Goal: Task Accomplishment & Management: Use online tool/utility

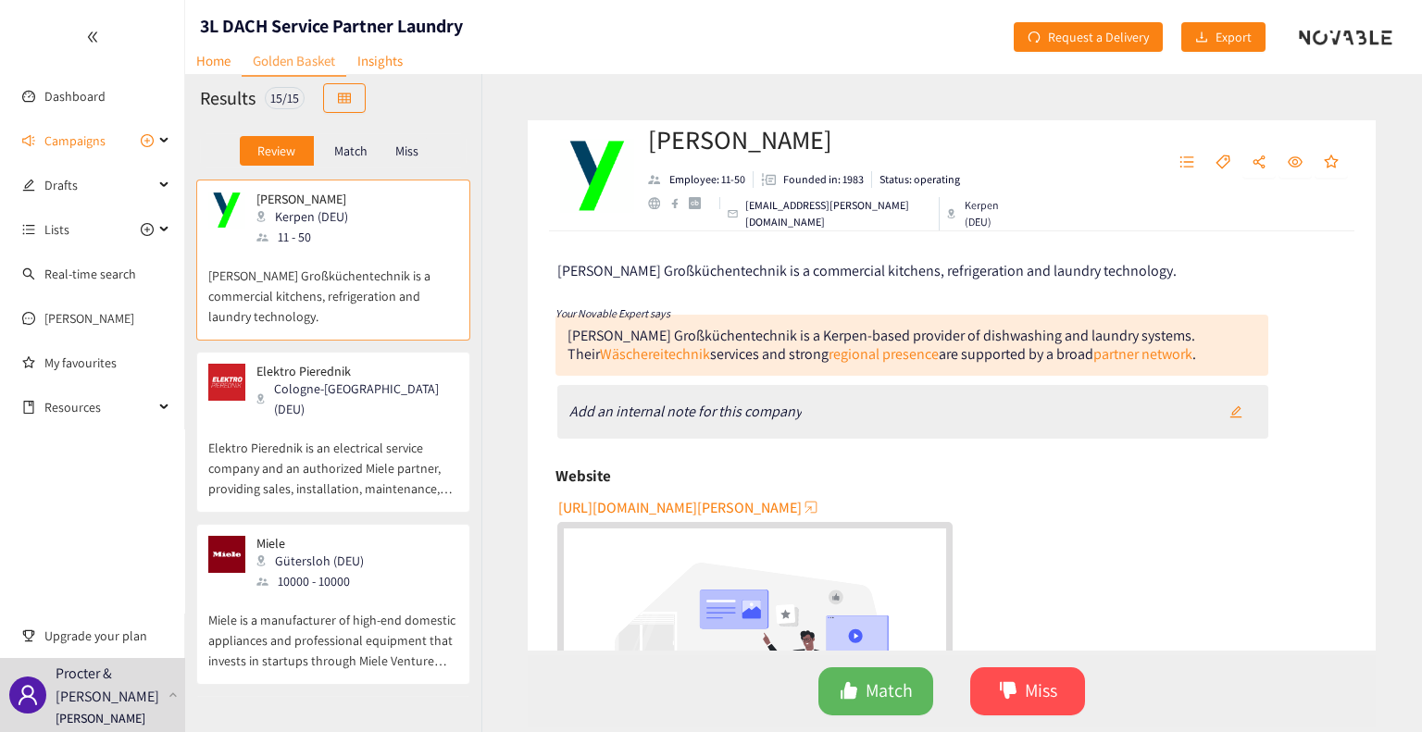
click at [396, 428] on p "Elektro Pierednik is an electrical service company and an authorized Miele part…" at bounding box center [333, 459] width 250 height 80
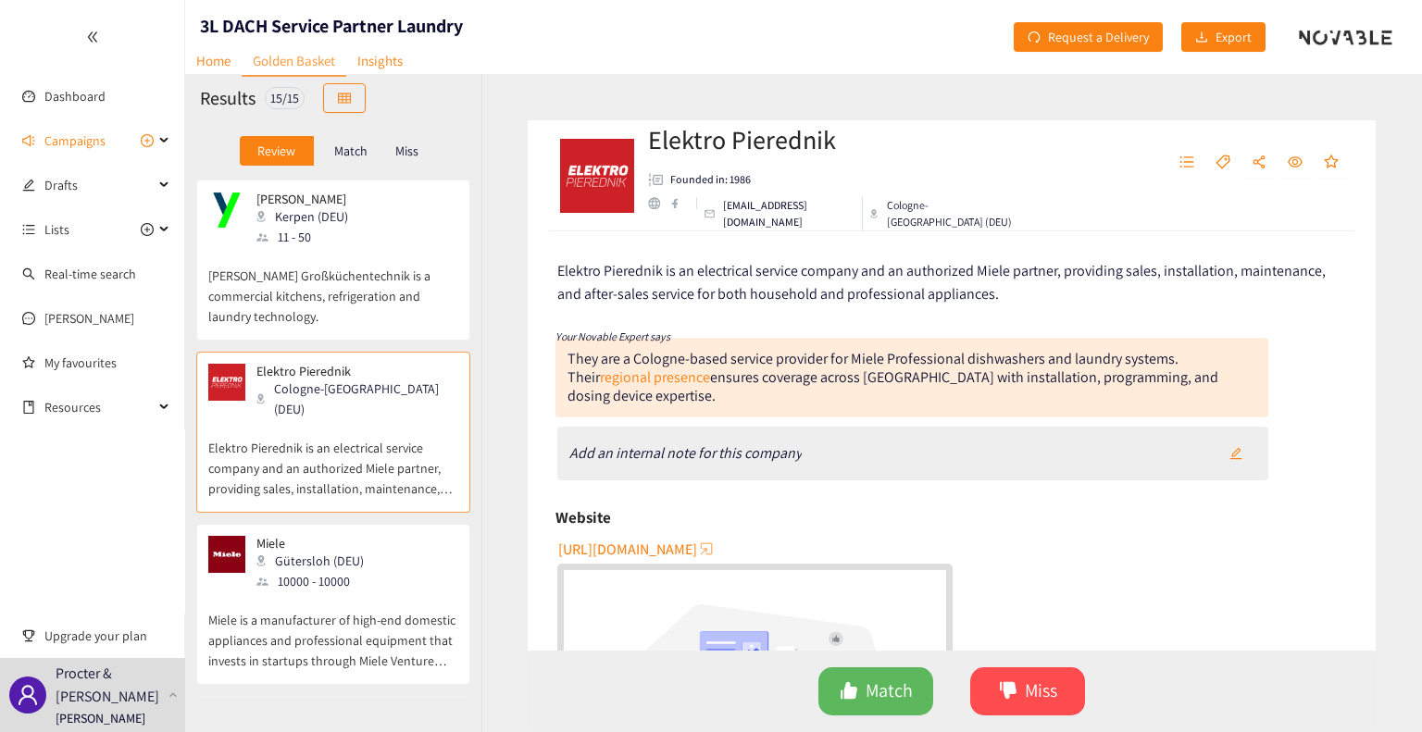
click at [396, 272] on p "[PERSON_NAME] Großküchentechnik is a commercial kitchens, refrigeration and lau…" at bounding box center [333, 287] width 250 height 80
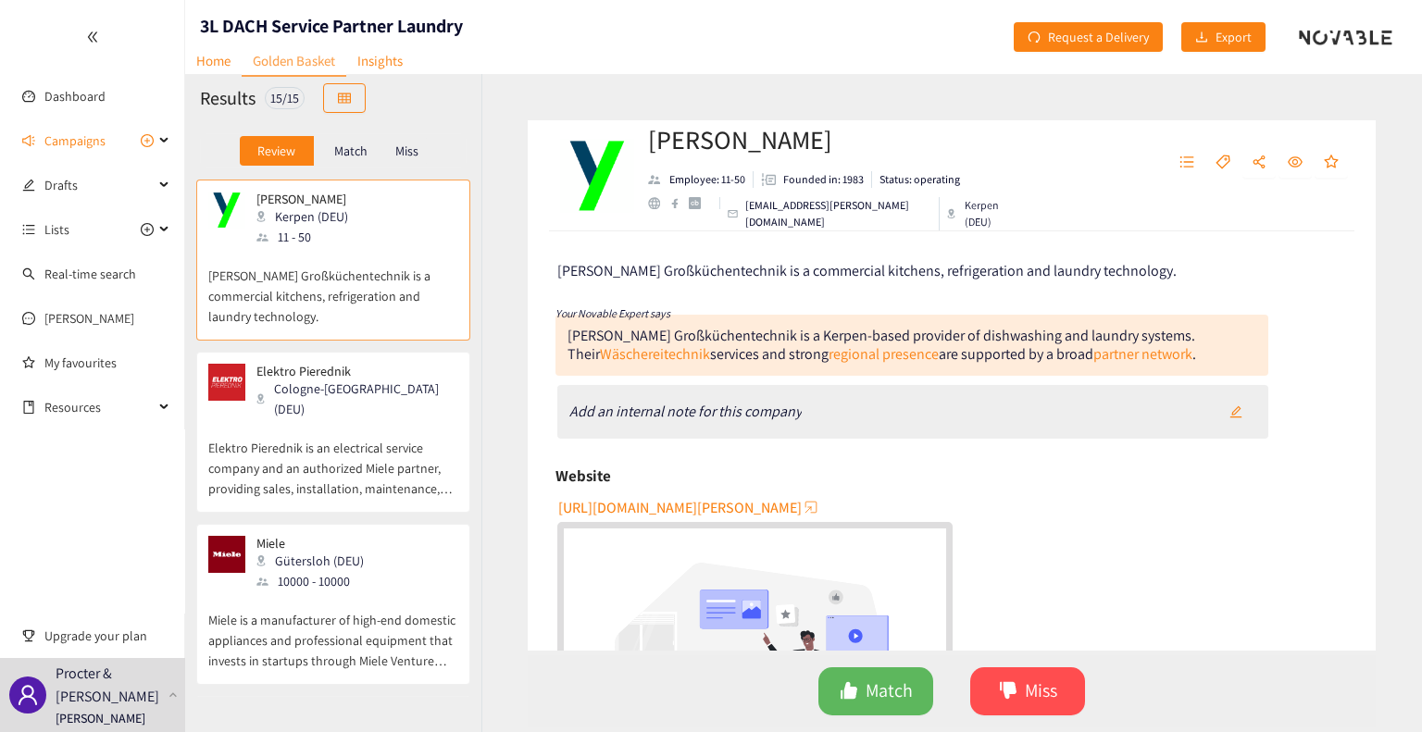
click at [793, 502] on span "[URL][DOMAIN_NAME][PERSON_NAME]" at bounding box center [680, 507] width 244 height 23
drag, startPoint x: 922, startPoint y: 209, endPoint x: 748, endPoint y: 213, distance: 174.1
click at [748, 213] on p "[EMAIL_ADDRESS][PERSON_NAME][DOMAIN_NAME]" at bounding box center [837, 213] width 185 height 33
copy p "[EMAIL_ADDRESS][PERSON_NAME][DOMAIN_NAME]"
click at [1175, 306] on div "Your Novable Expert says" at bounding box center [912, 312] width 713 height 23
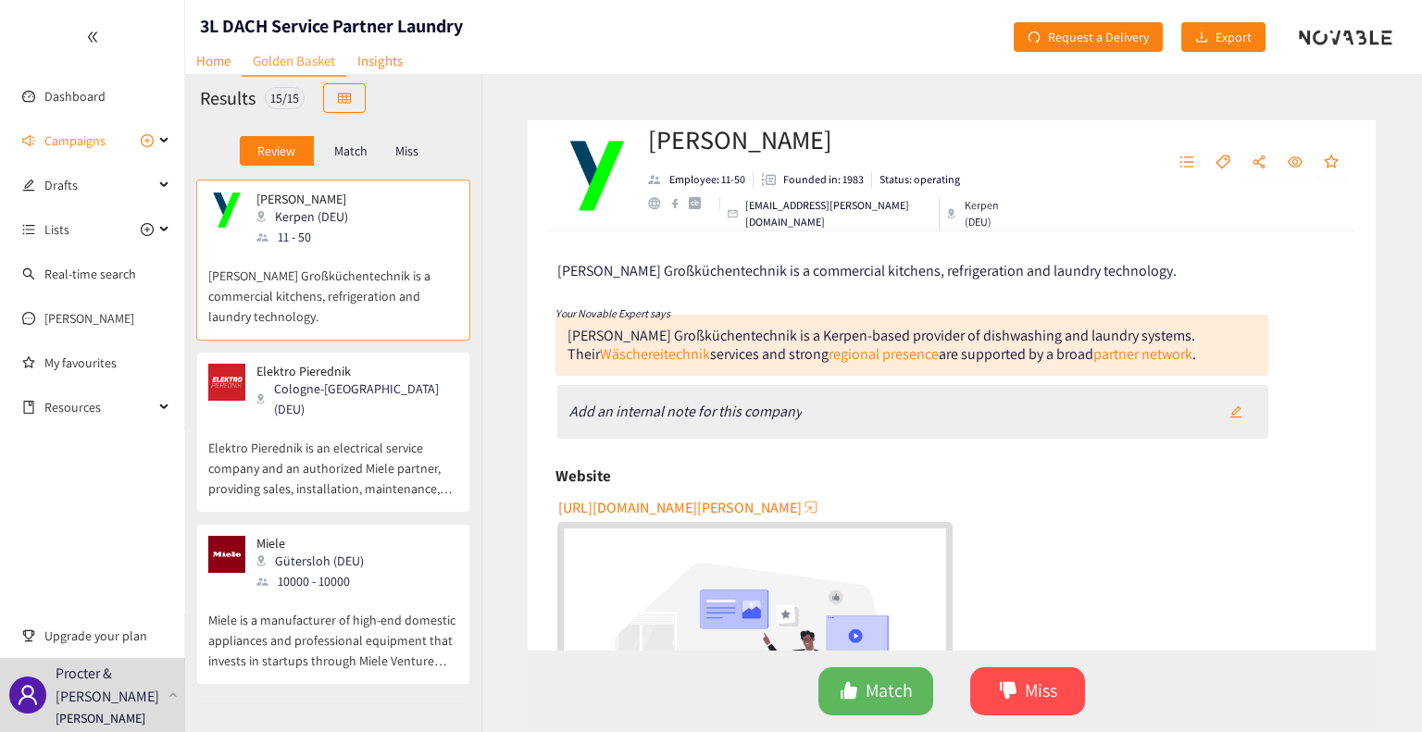
drag, startPoint x: 945, startPoint y: 148, endPoint x: 652, endPoint y: 158, distance: 292.8
click at [652, 158] on h2 "[PERSON_NAME]" at bounding box center [834, 139] width 373 height 37
copy h2 "[PERSON_NAME]"
click at [363, 394] on div "Cologne-[GEOGRAPHIC_DATA] (DEU)" at bounding box center [357, 399] width 200 height 41
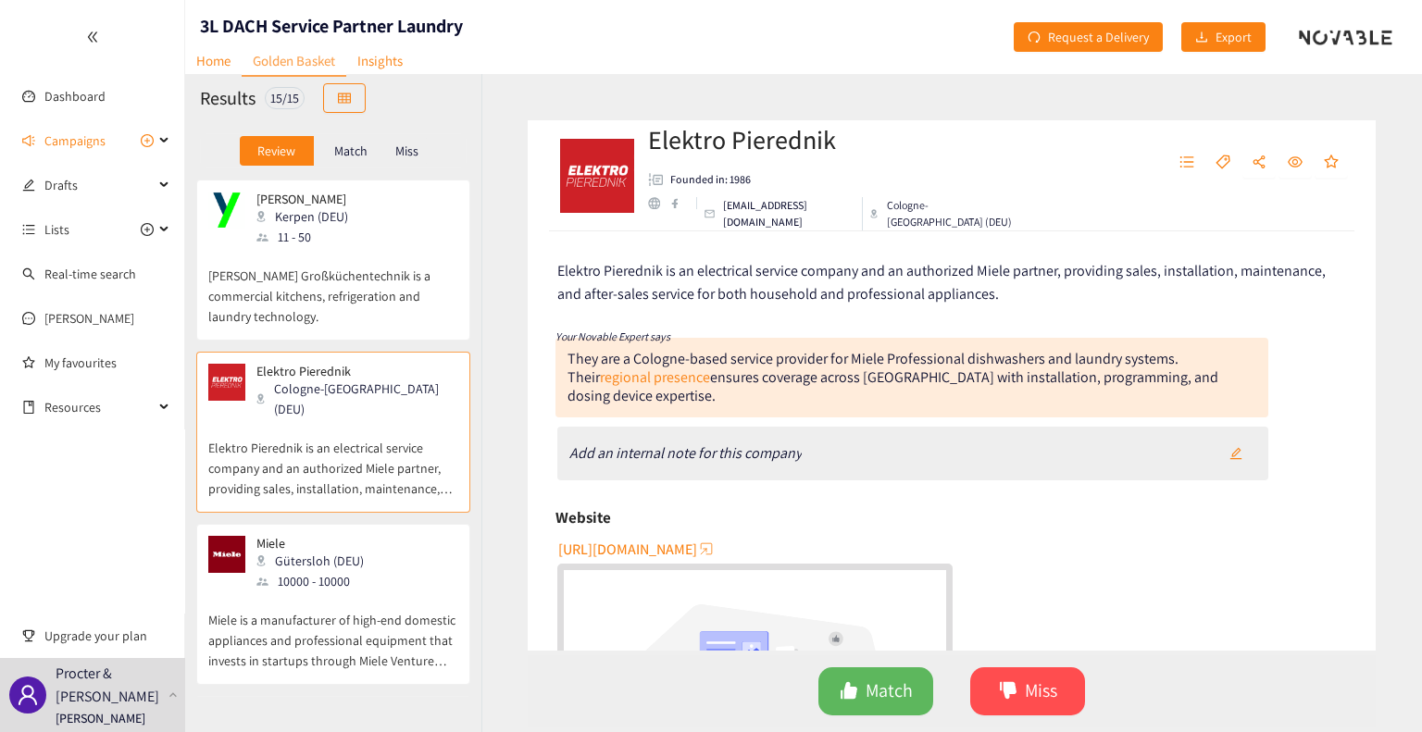
click at [680, 538] on span "[URL][DOMAIN_NAME]" at bounding box center [627, 549] width 139 height 23
click at [353, 592] on p "Miele is a manufacturer of high-end domestic appliances and professional equipm…" at bounding box center [333, 632] width 250 height 80
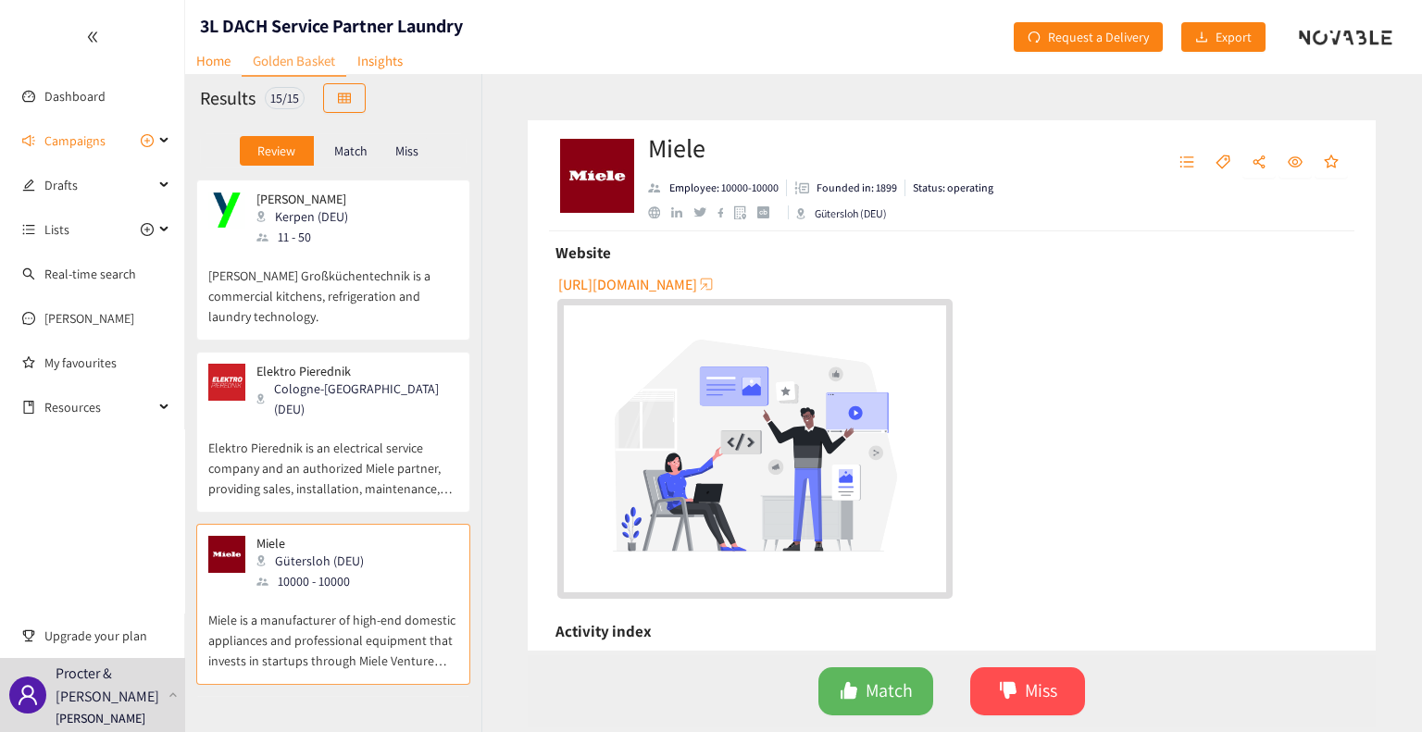
scroll to position [287, 0]
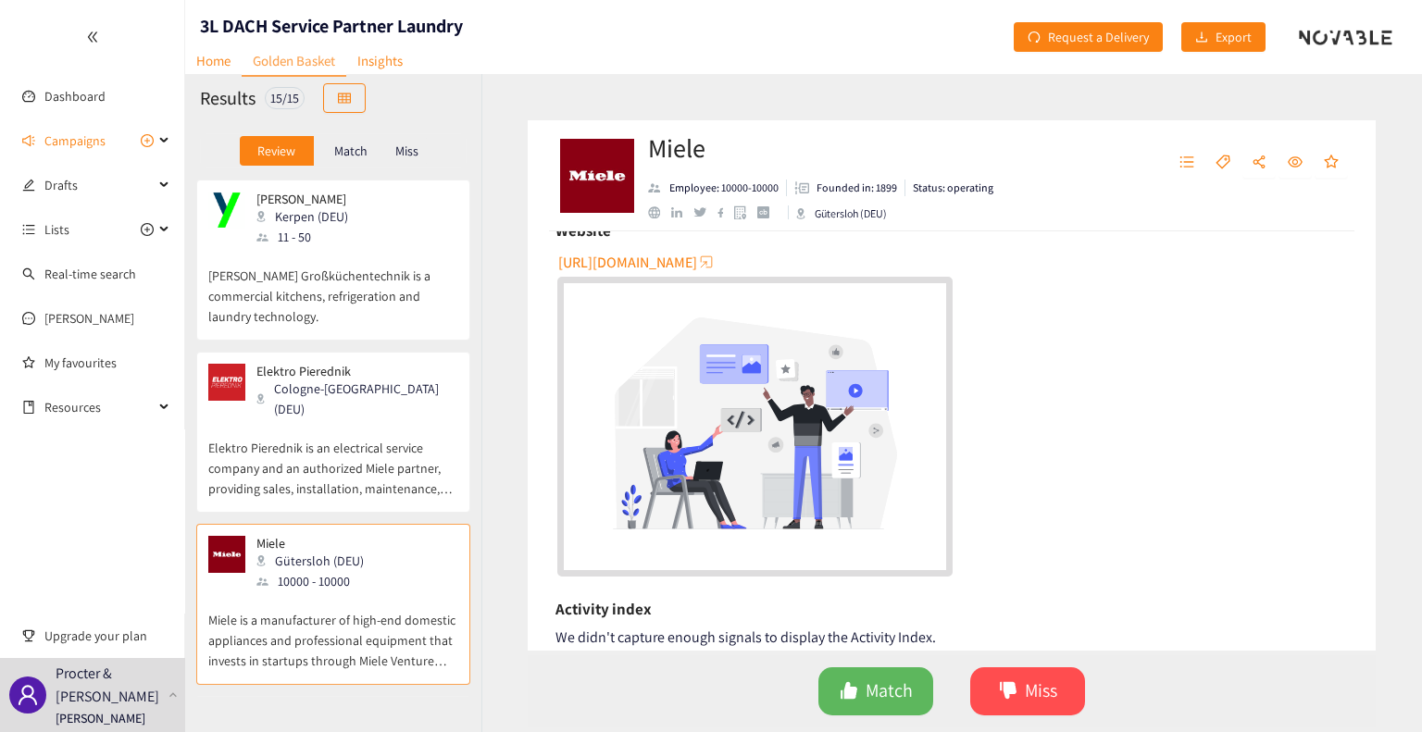
click at [440, 433] on p "Elektro Pierednik is an electrical service company and an authorized Miele part…" at bounding box center [333, 459] width 250 height 80
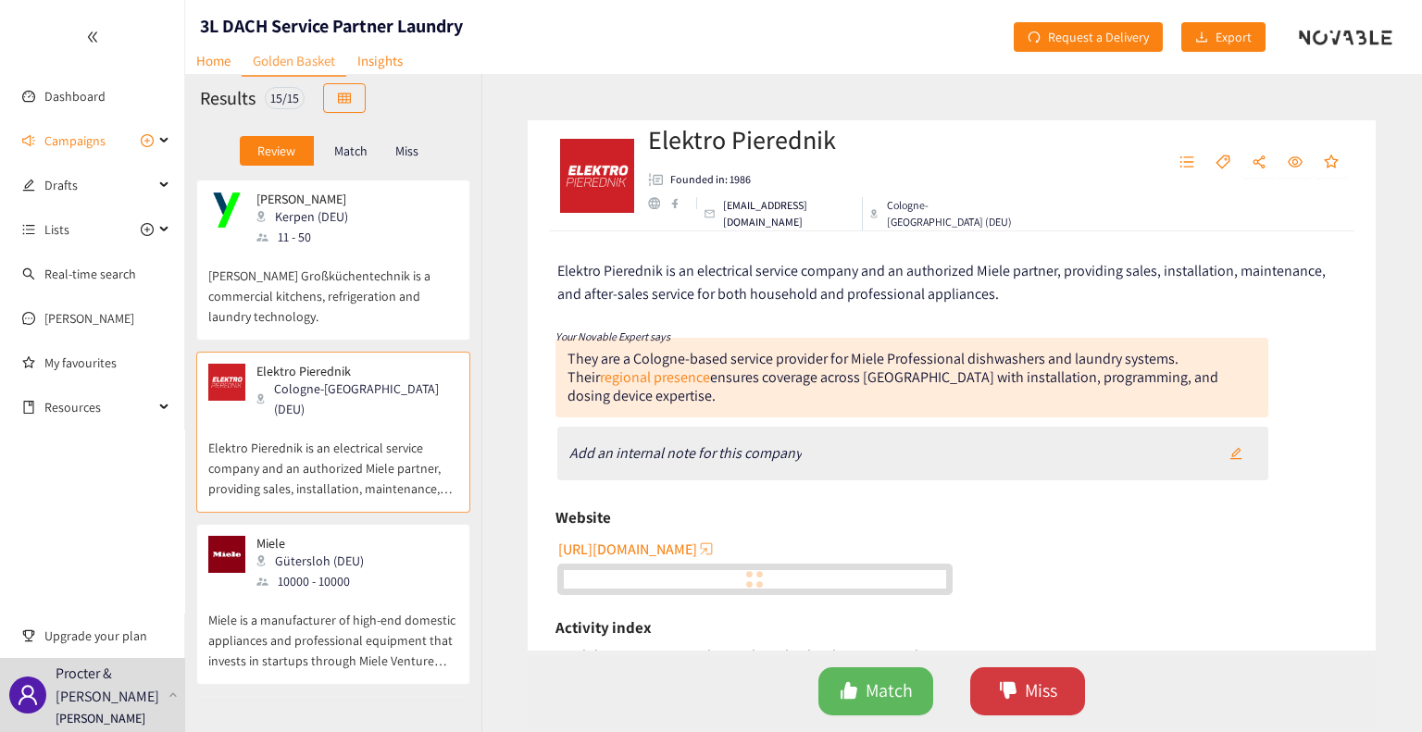
click at [1020, 687] on button "Miss" at bounding box center [1027, 692] width 115 height 48
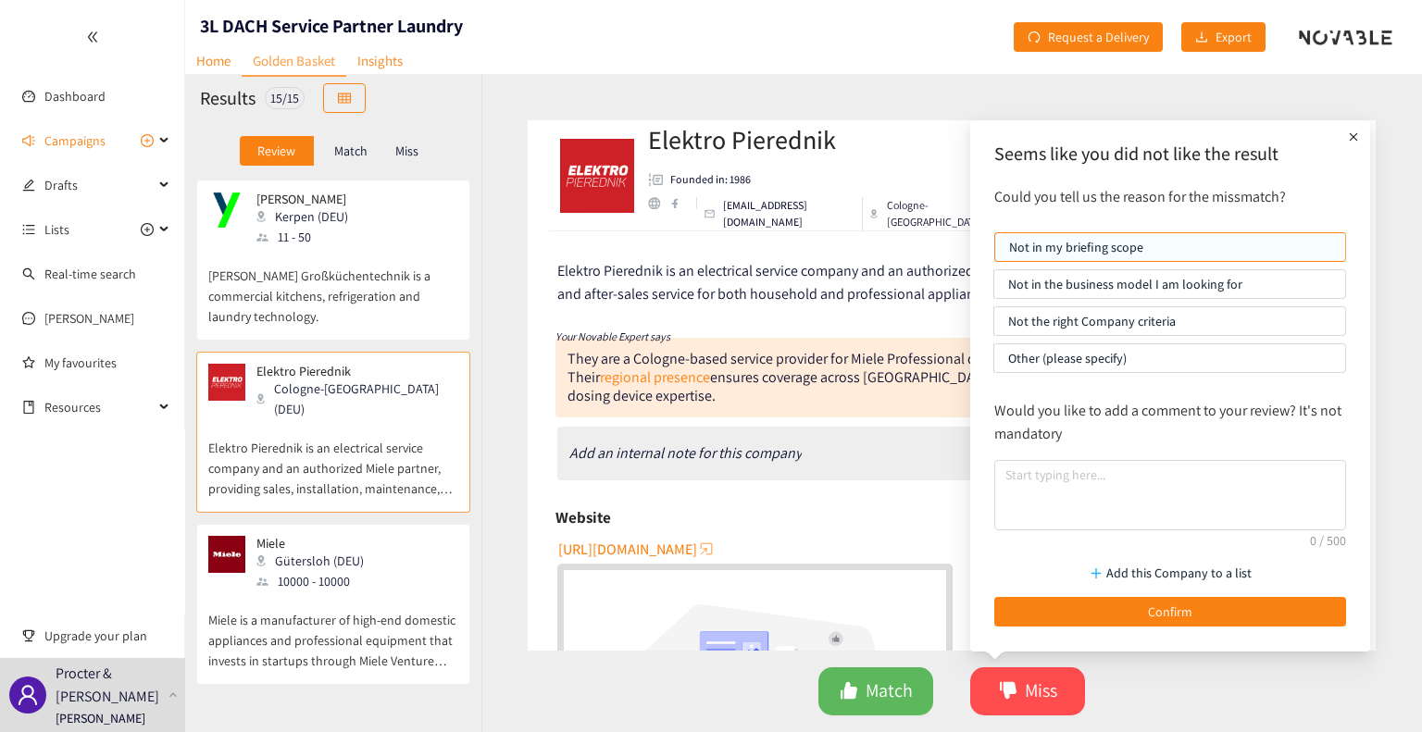
click at [1085, 318] on p "Not the right Company criteria" at bounding box center [1169, 321] width 323 height 28
click at [995, 326] on input "Not the right Company criteria" at bounding box center [995, 326] width 0 height 0
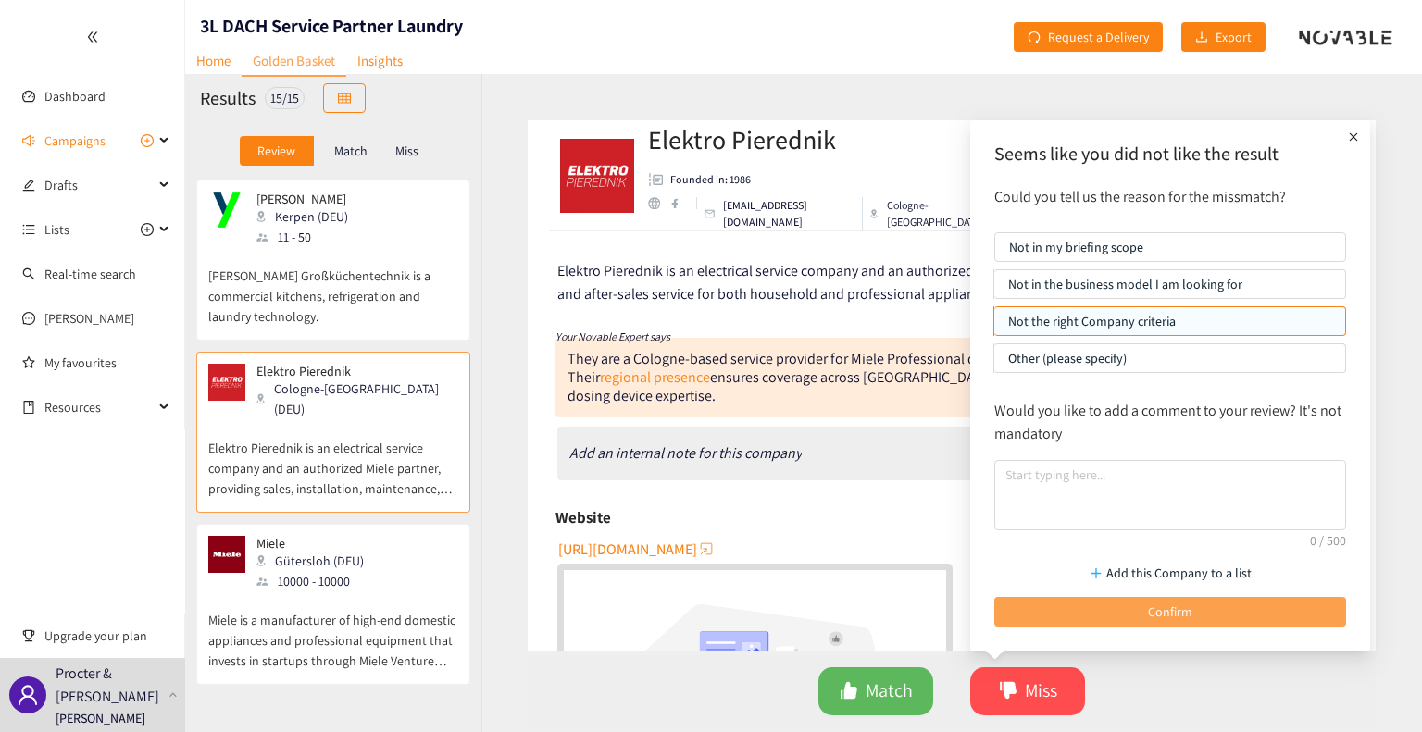
click at [1081, 608] on button "Confirm" at bounding box center [1171, 612] width 352 height 30
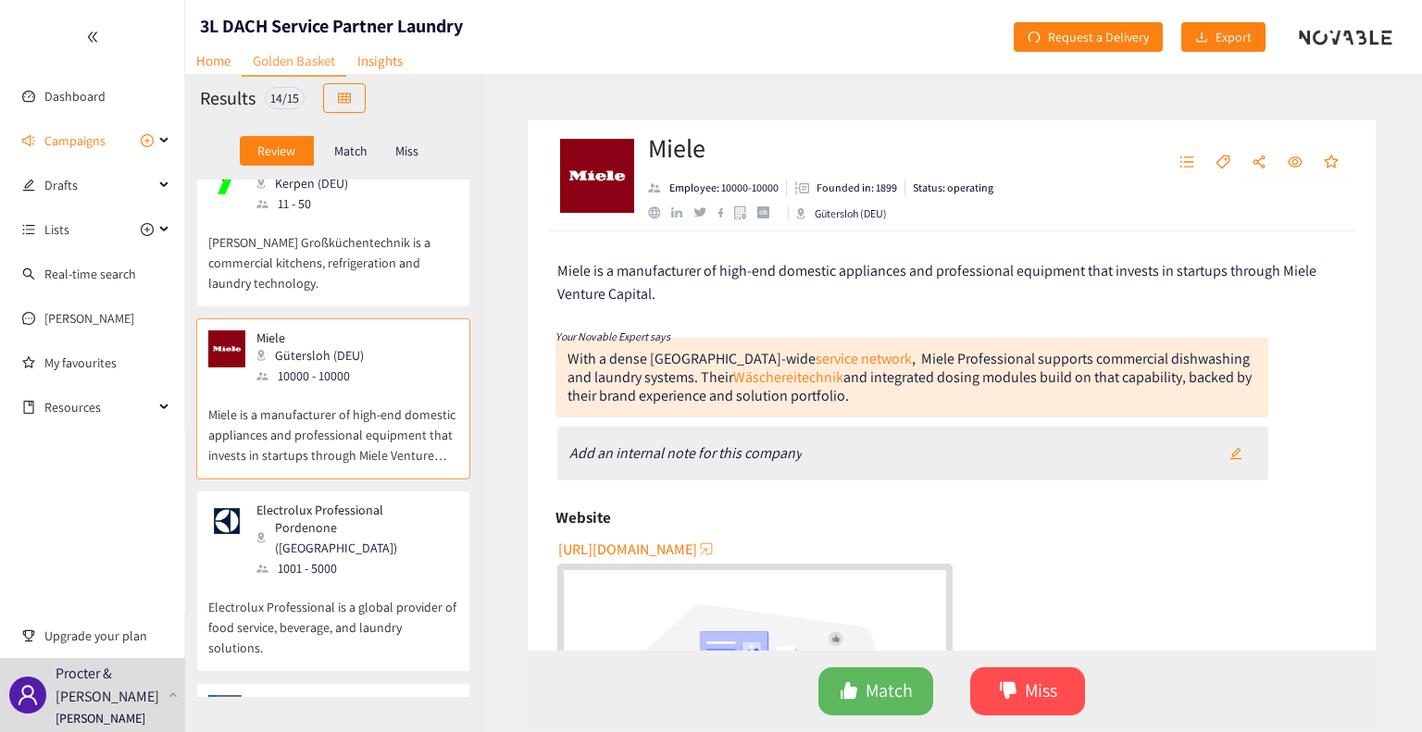
scroll to position [0, 0]
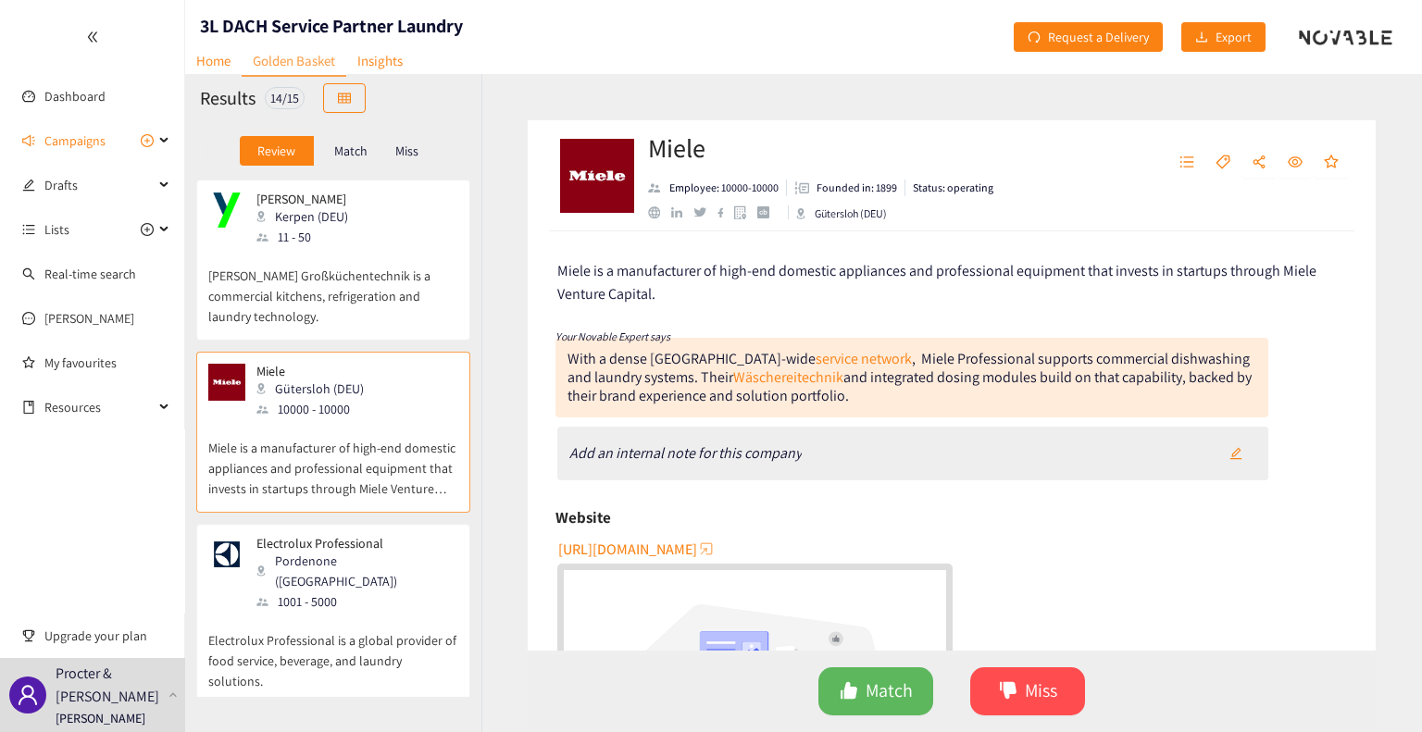
click at [307, 266] on p "[PERSON_NAME] Großküchentechnik is a commercial kitchens, refrigeration and lau…" at bounding box center [333, 287] width 250 height 80
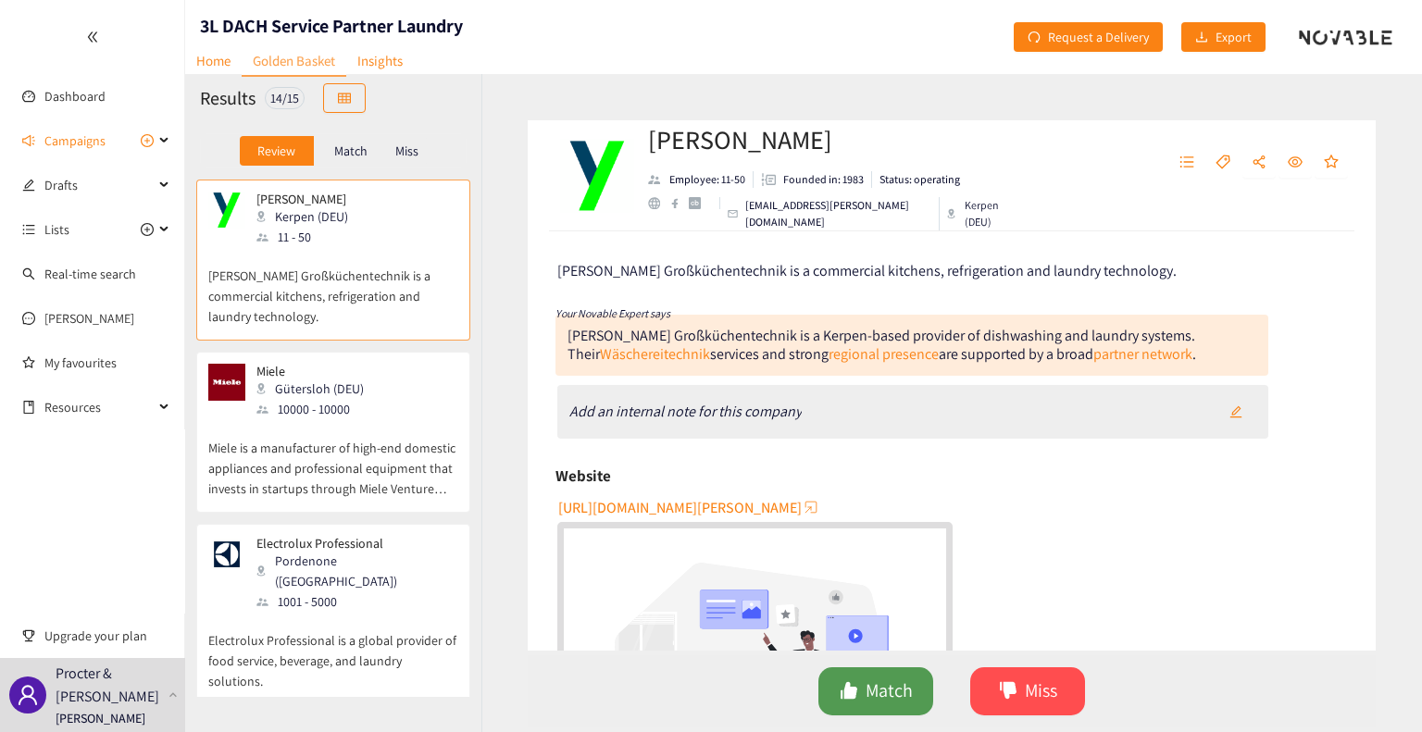
click at [860, 683] on button "Match" at bounding box center [876, 692] width 115 height 48
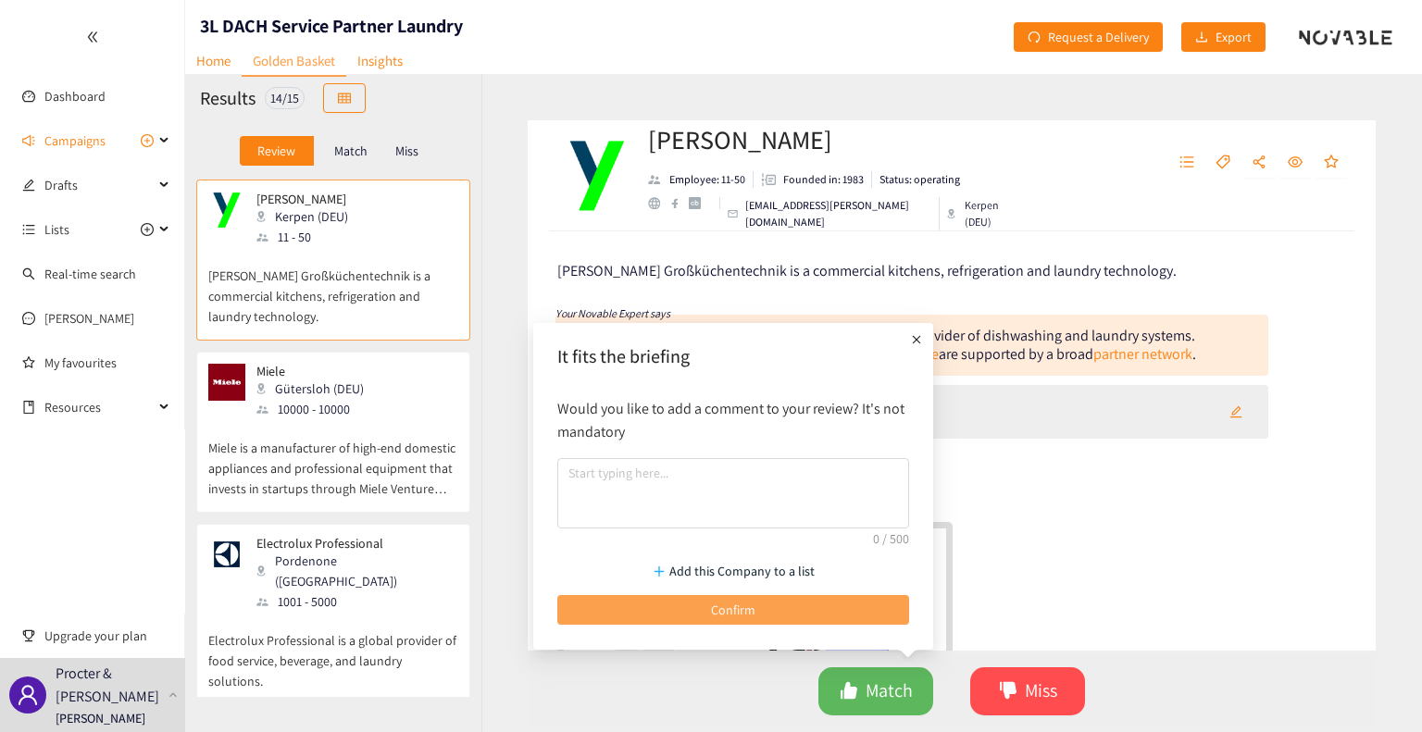
click at [759, 617] on button "Confirm" at bounding box center [733, 610] width 352 height 30
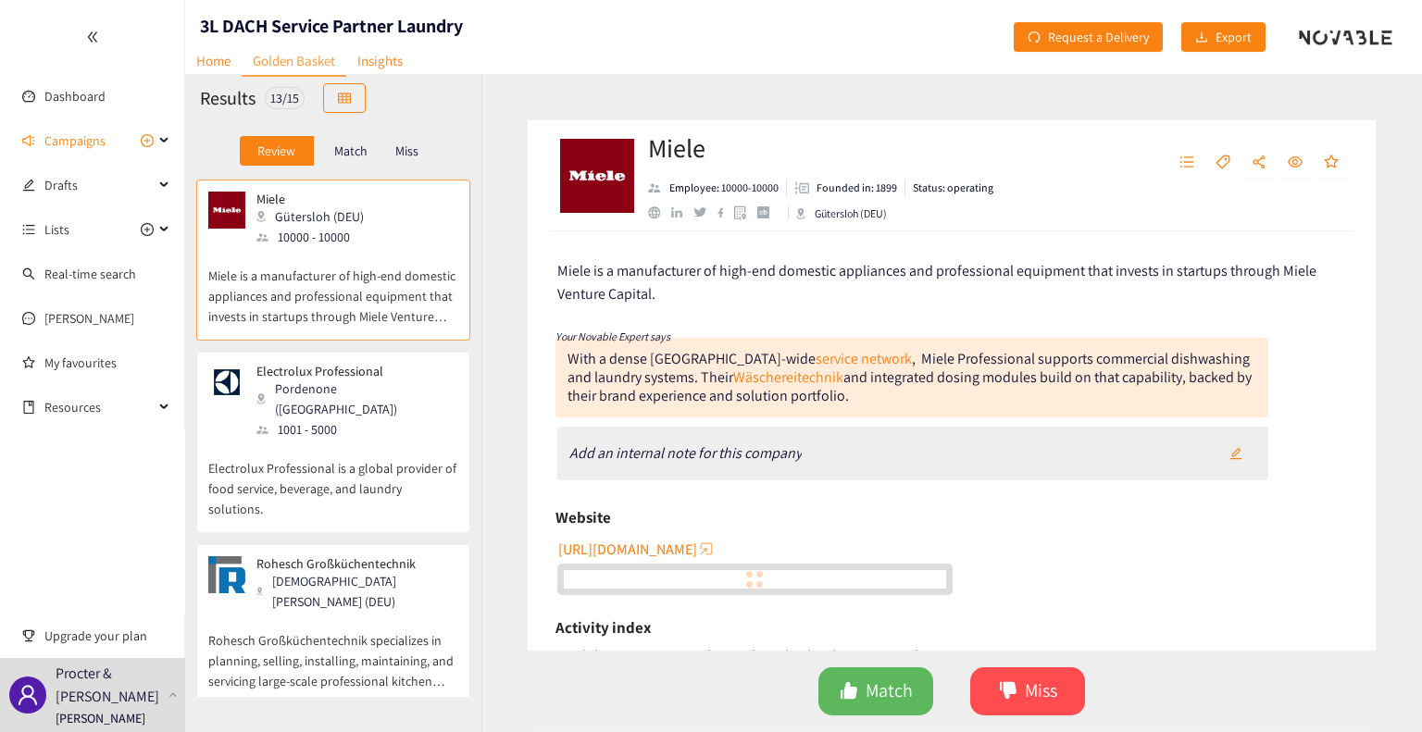
click at [344, 147] on p "Match" at bounding box center [350, 151] width 33 height 15
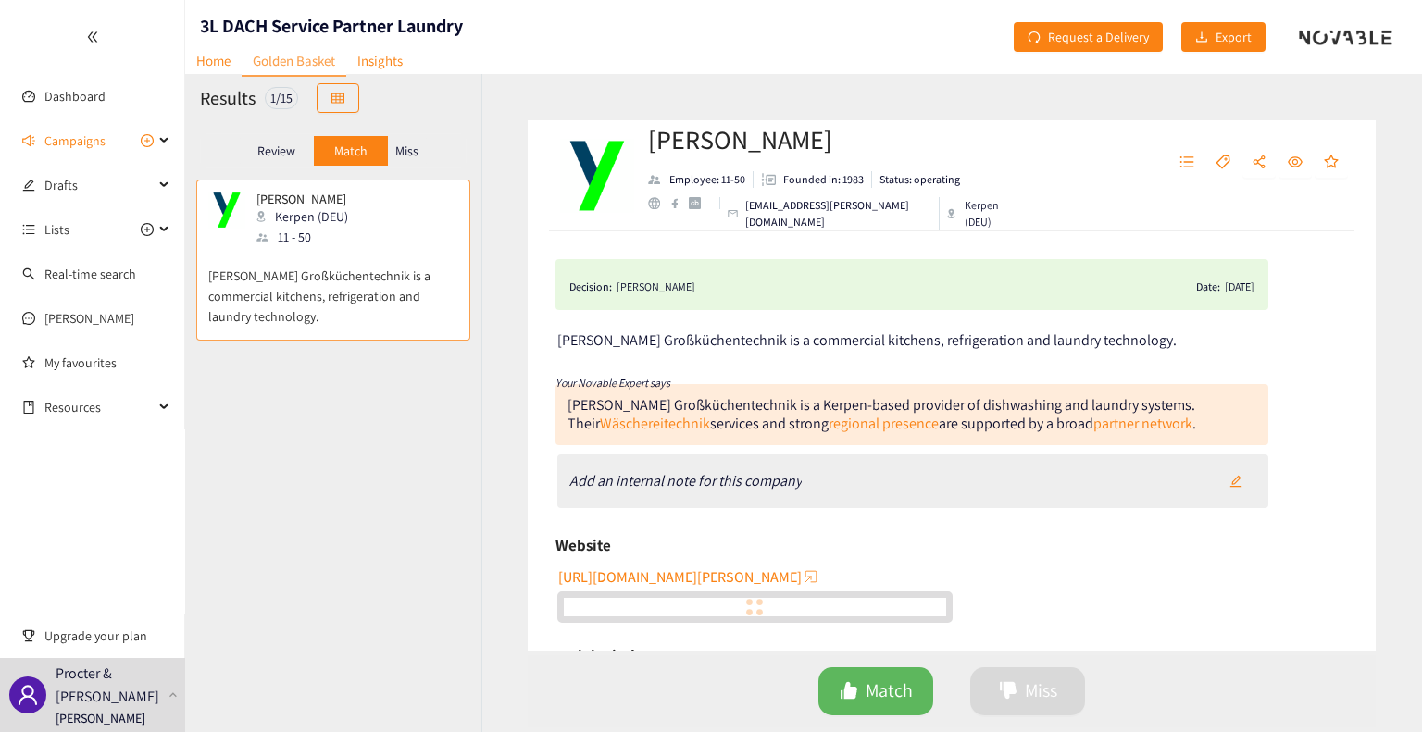
click at [287, 144] on p "Review" at bounding box center [276, 151] width 38 height 15
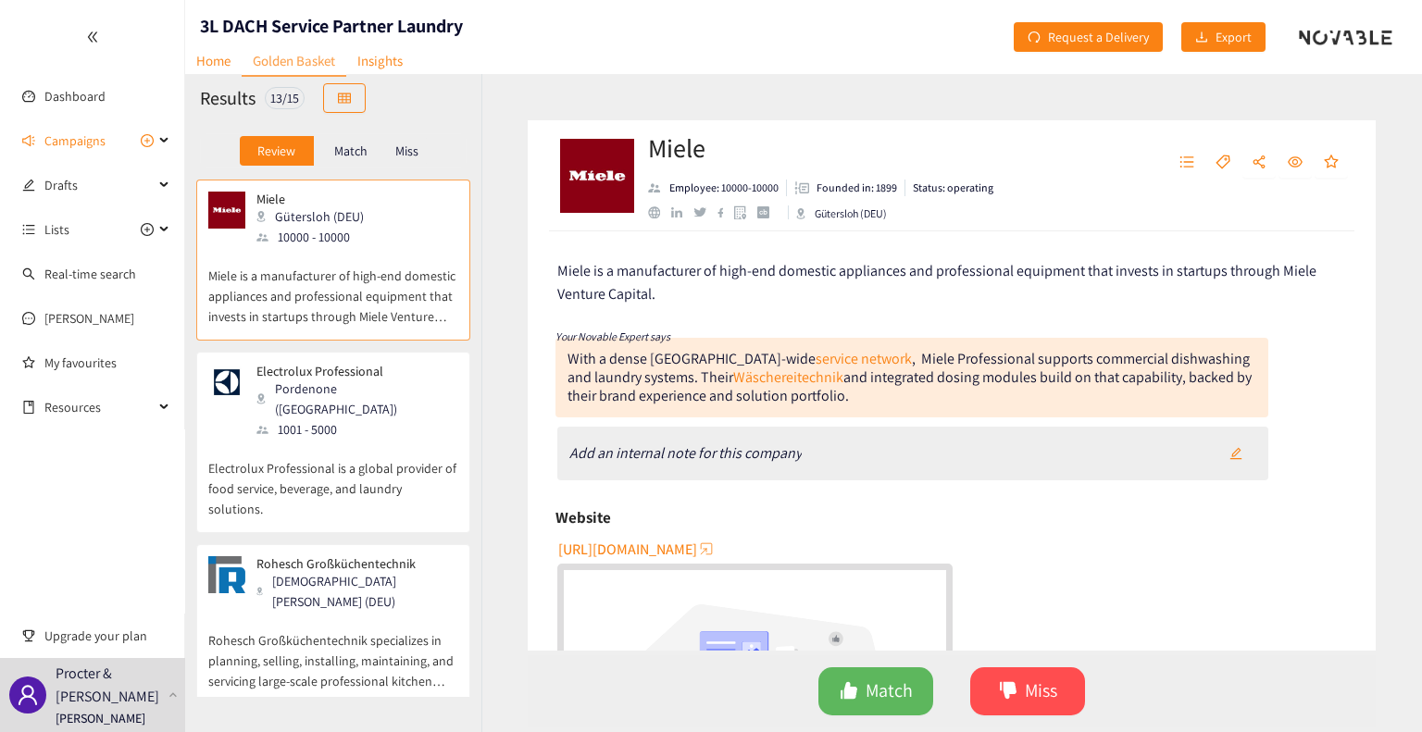
click at [384, 571] on div "[DEMOGRAPHIC_DATA][PERSON_NAME] (DEU)" at bounding box center [357, 591] width 200 height 41
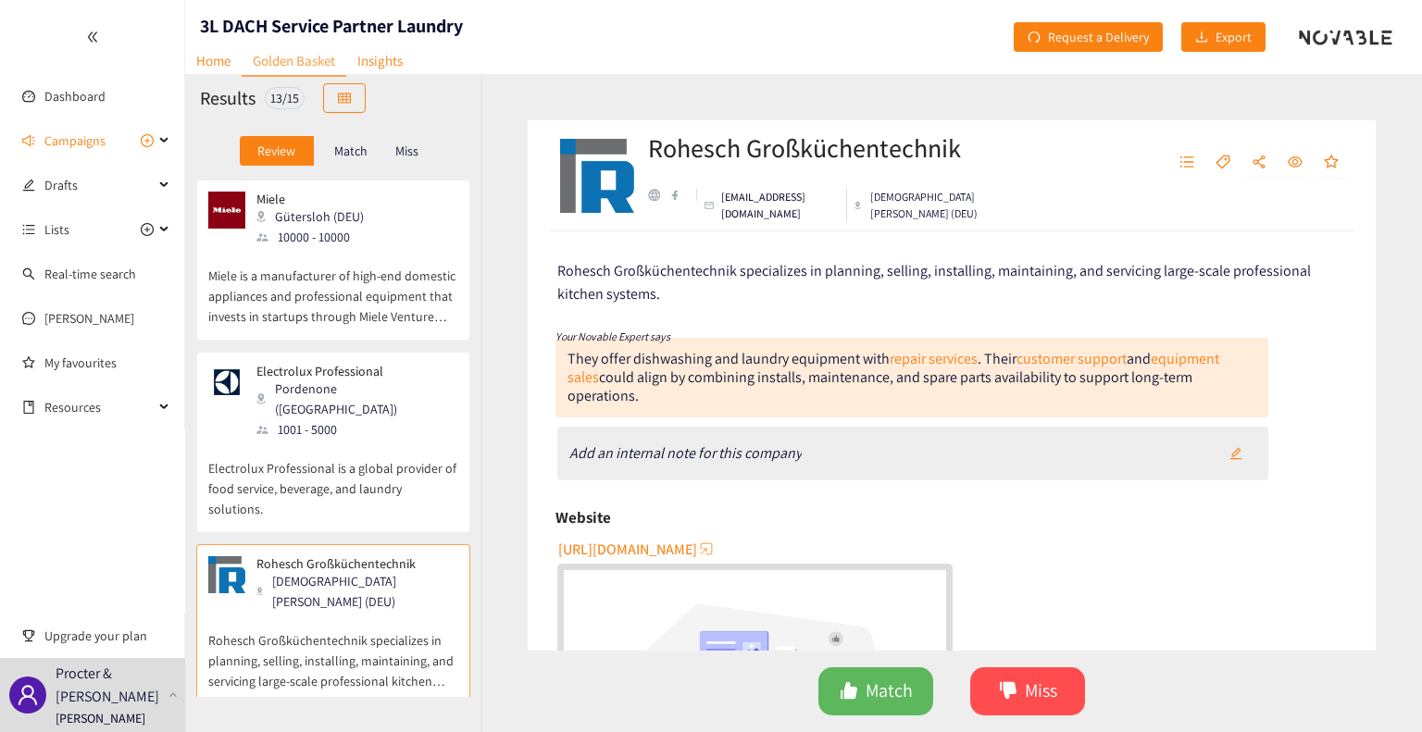
click at [638, 544] on span "[URL][DOMAIN_NAME]" at bounding box center [627, 549] width 139 height 23
click at [1019, 684] on button "Miss" at bounding box center [1027, 692] width 115 height 48
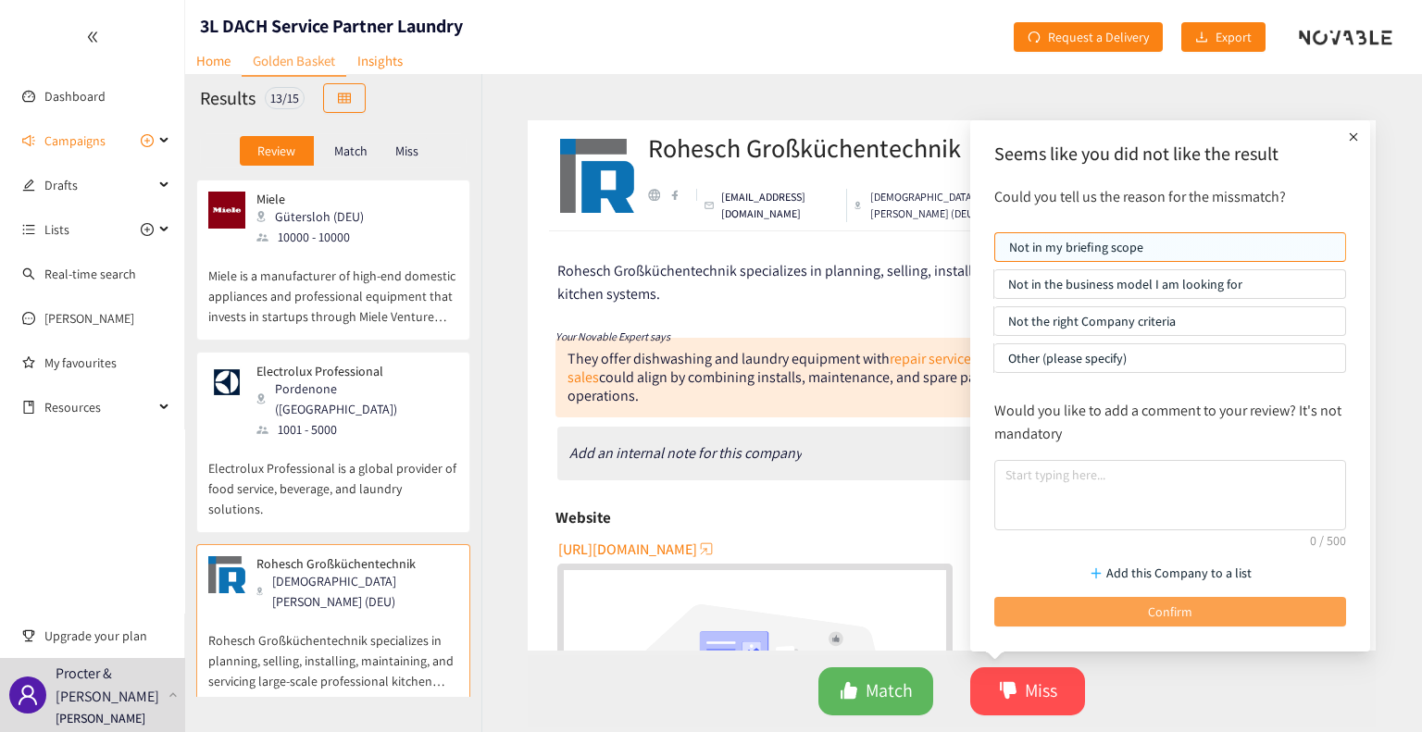
click at [1184, 609] on span "Confirm" at bounding box center [1170, 612] width 44 height 20
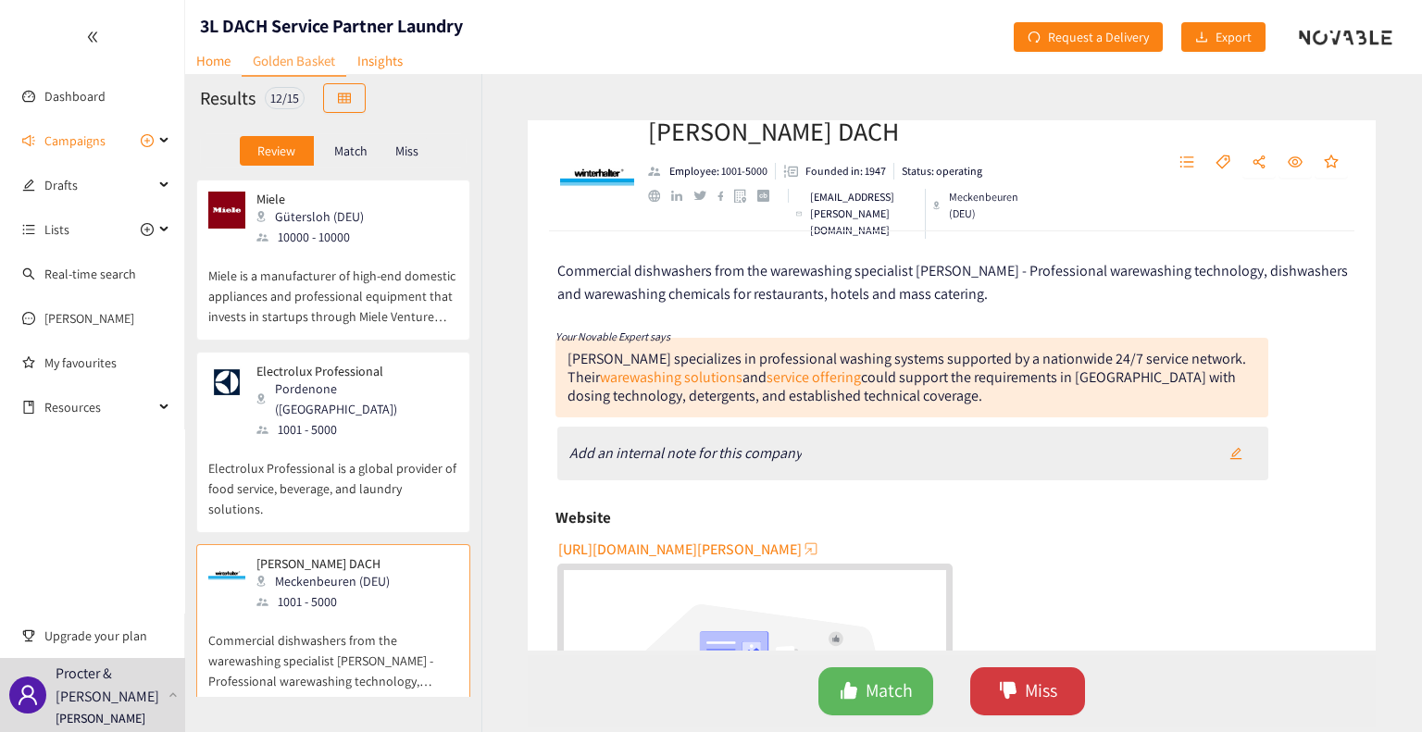
click at [1064, 686] on button "Miss" at bounding box center [1027, 692] width 115 height 48
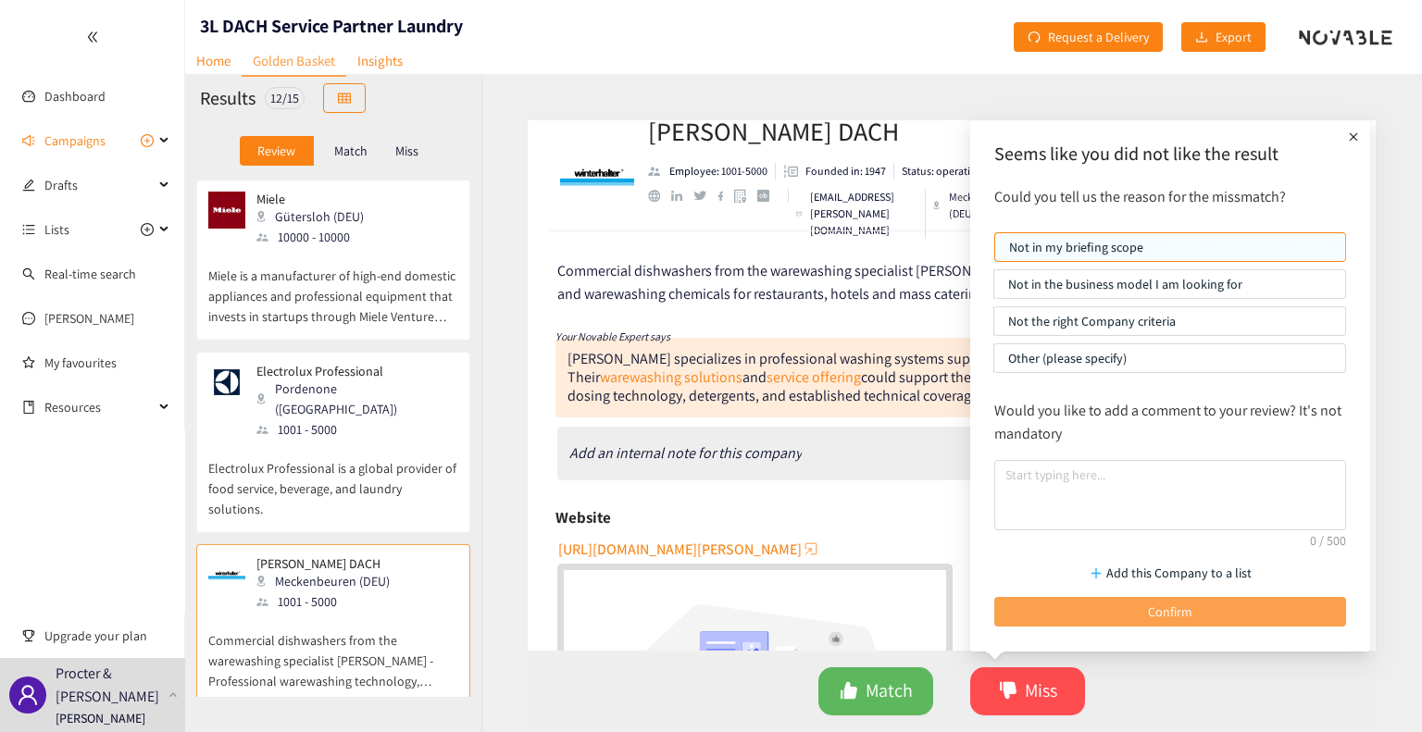
click at [1171, 602] on span "Confirm" at bounding box center [1170, 612] width 44 height 20
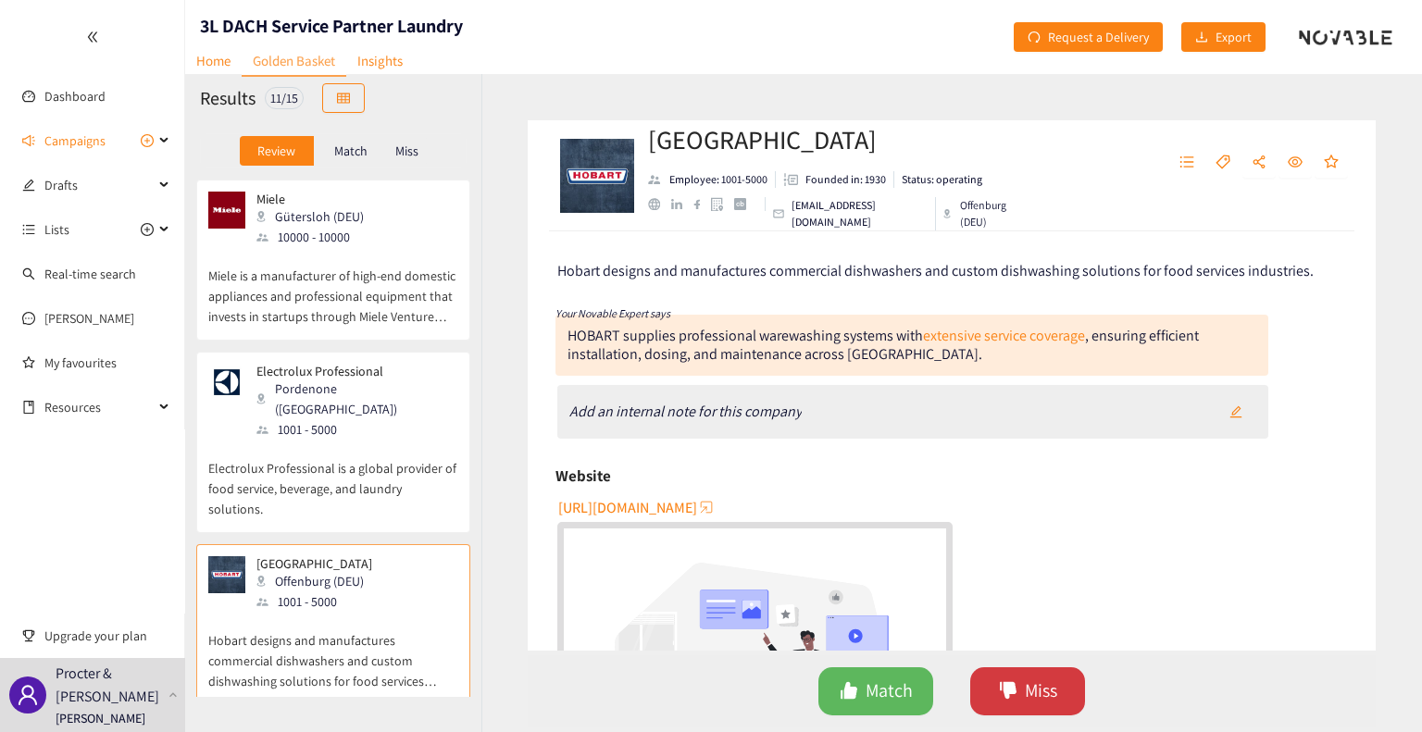
click at [1033, 681] on span "Miss" at bounding box center [1041, 691] width 32 height 29
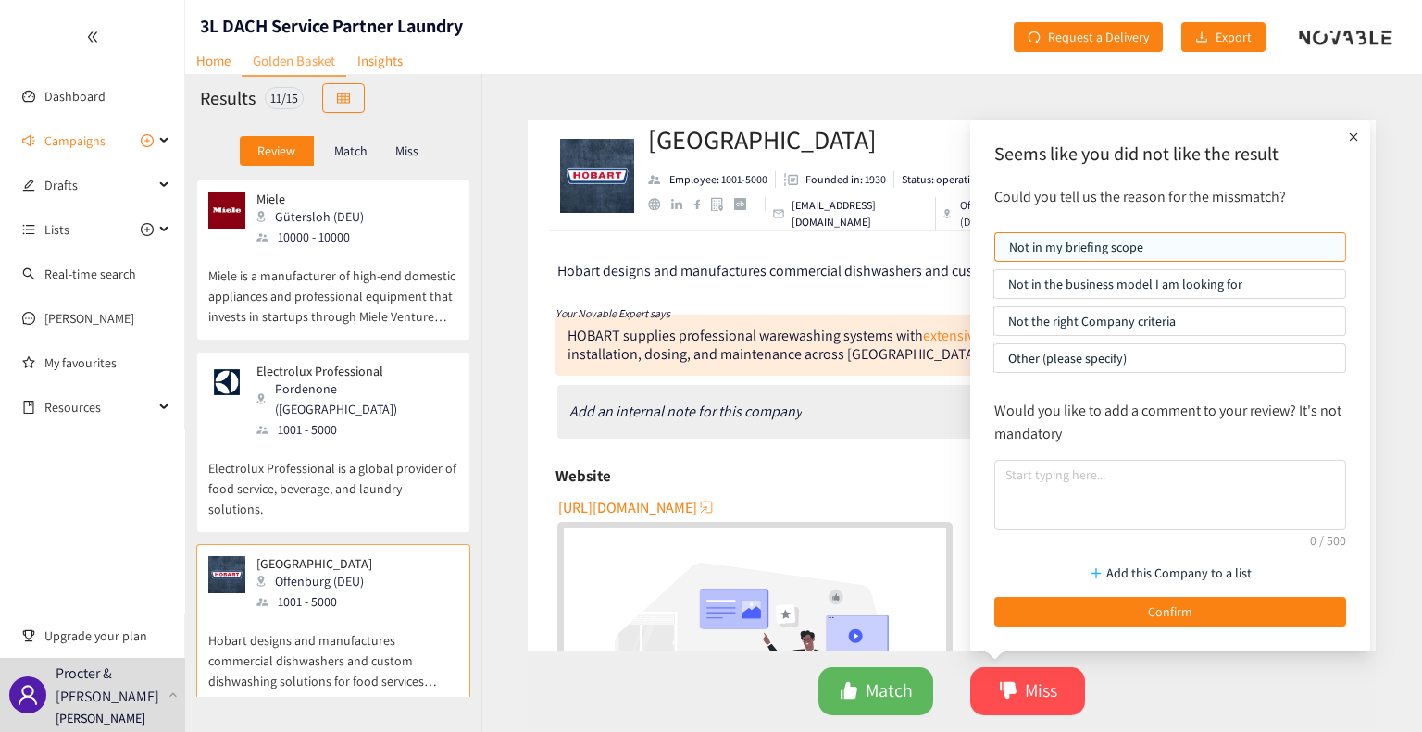
click at [1089, 625] on div "Add this Company to a list Confirm" at bounding box center [1170, 591] width 370 height 92
click at [1070, 613] on button "Confirm" at bounding box center [1171, 612] width 352 height 30
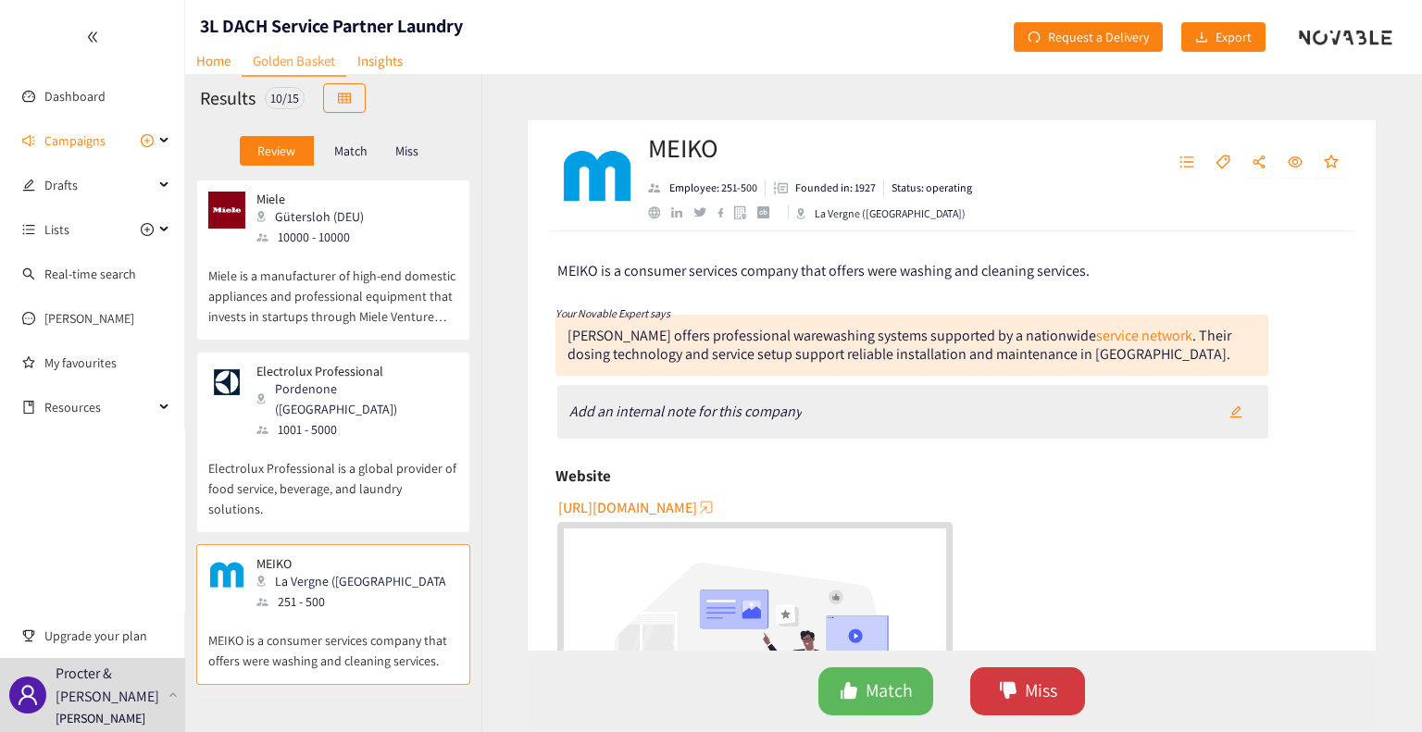
click at [1045, 692] on span "Miss" at bounding box center [1041, 691] width 32 height 29
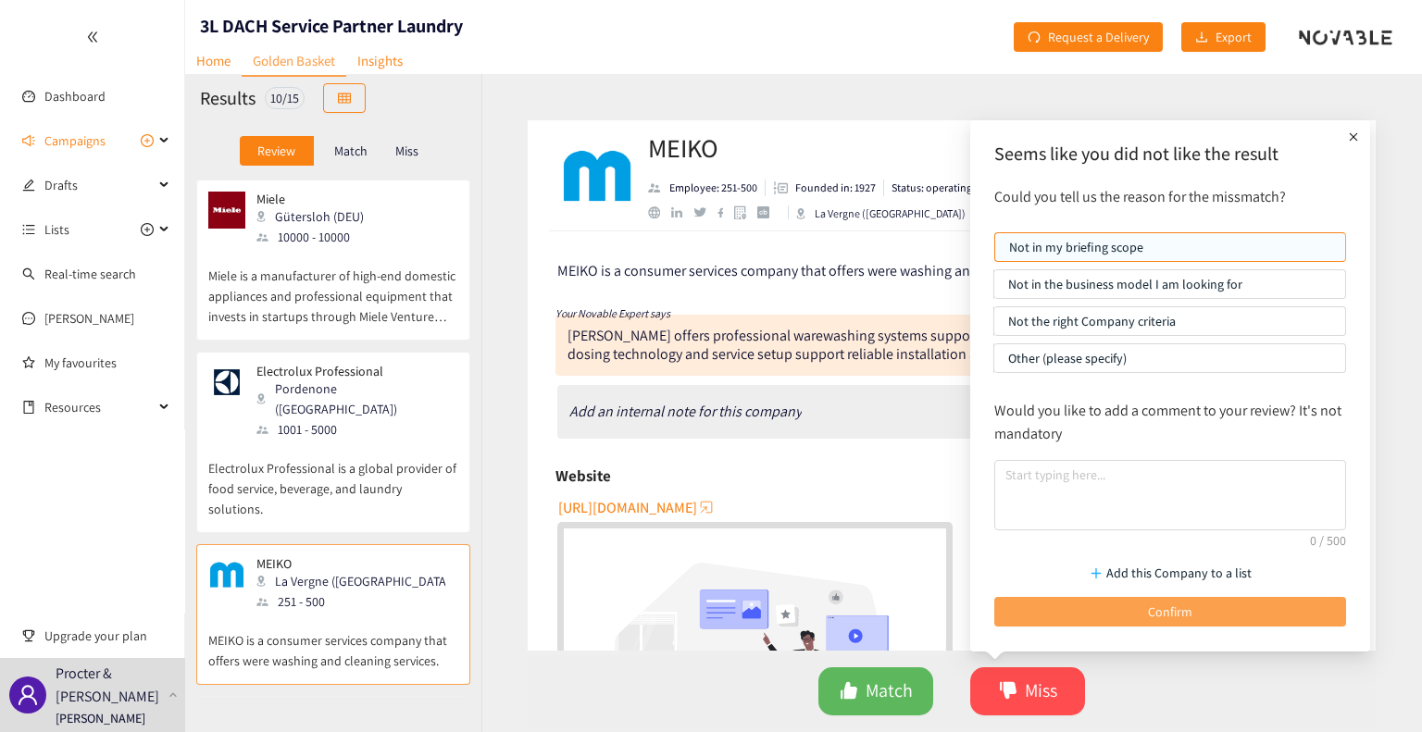
click at [1208, 603] on button "Confirm" at bounding box center [1171, 612] width 352 height 30
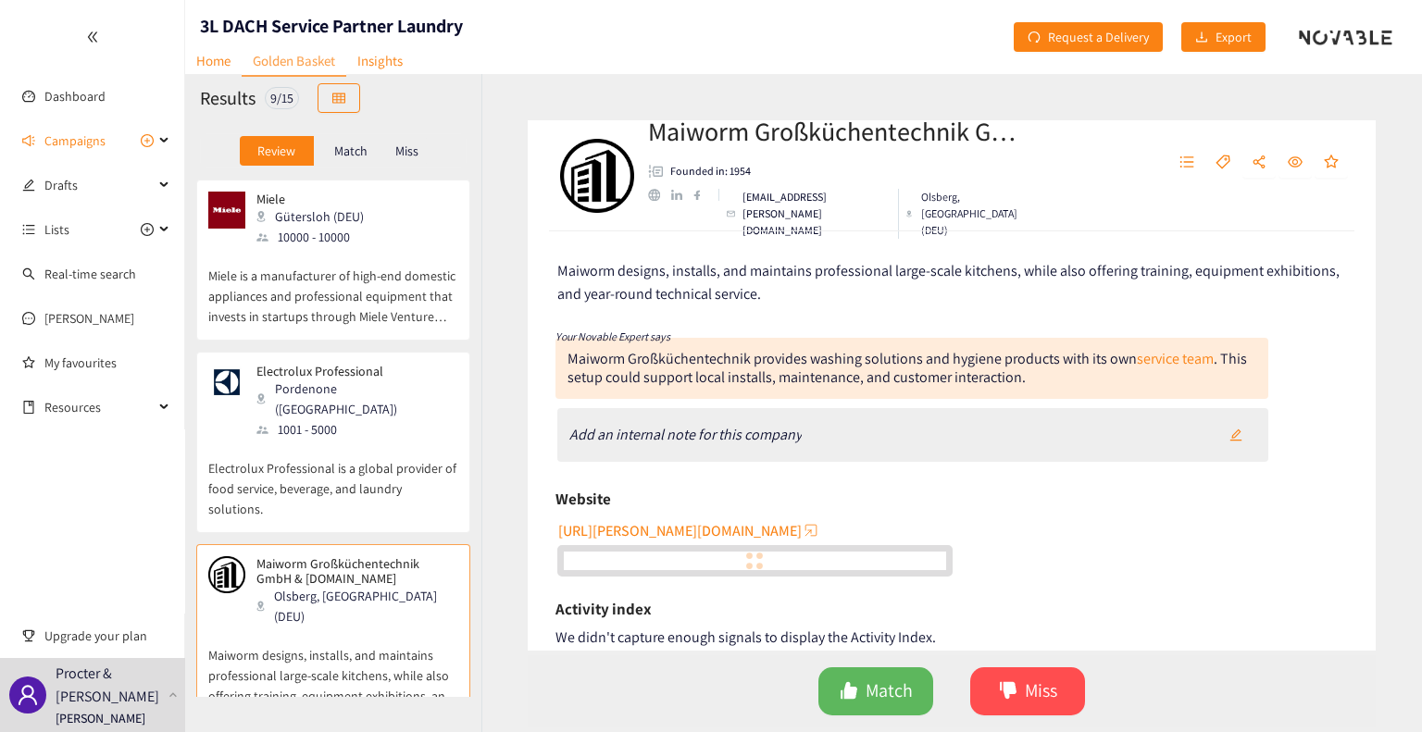
click at [349, 419] on div "1001 - 5000" at bounding box center [357, 429] width 200 height 20
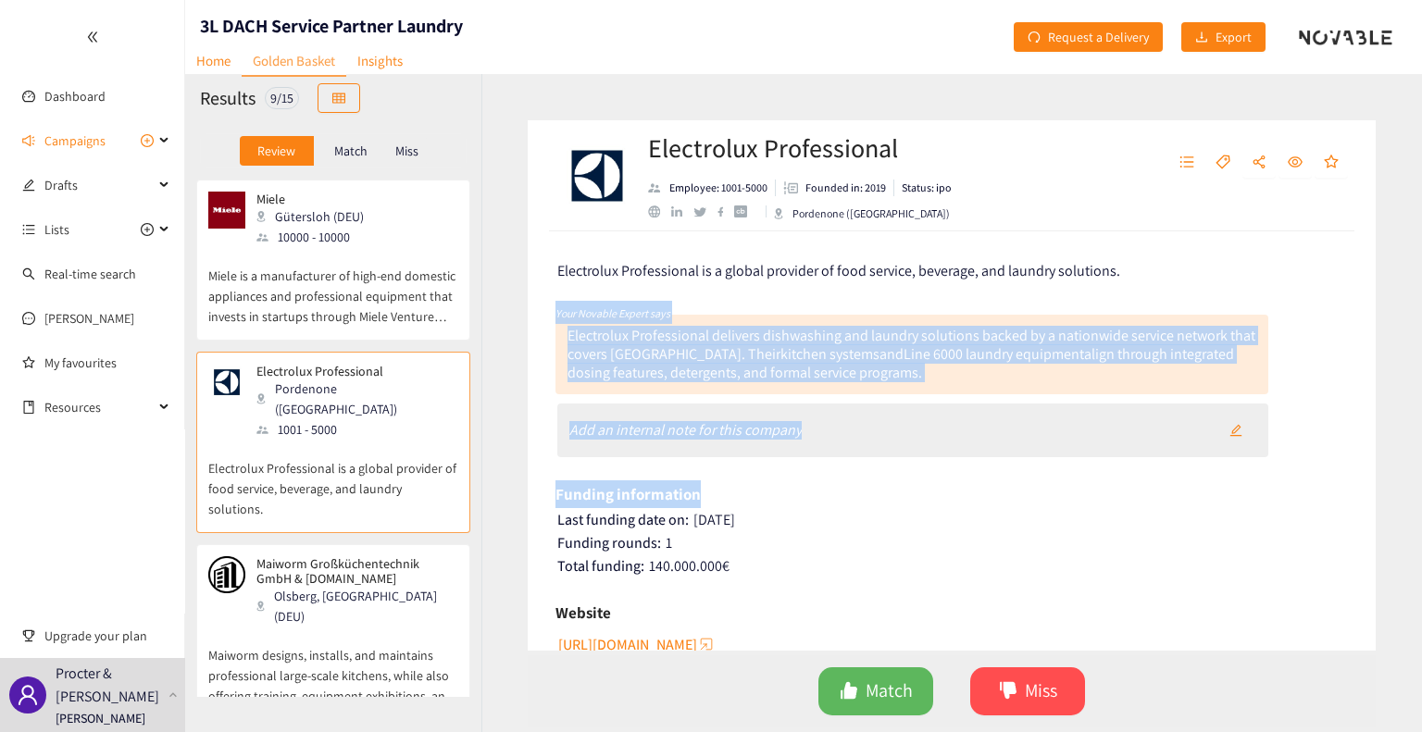
drag, startPoint x: 1375, startPoint y: 332, endPoint x: 1408, endPoint y: 400, distance: 75.0
click at [1408, 400] on div "Electrolux Professional Employee: 1001-5000 Founded in: 2019 Status: ipo Porden…" at bounding box center [952, 403] width 941 height 658
click at [1030, 683] on span "Miss" at bounding box center [1041, 691] width 32 height 29
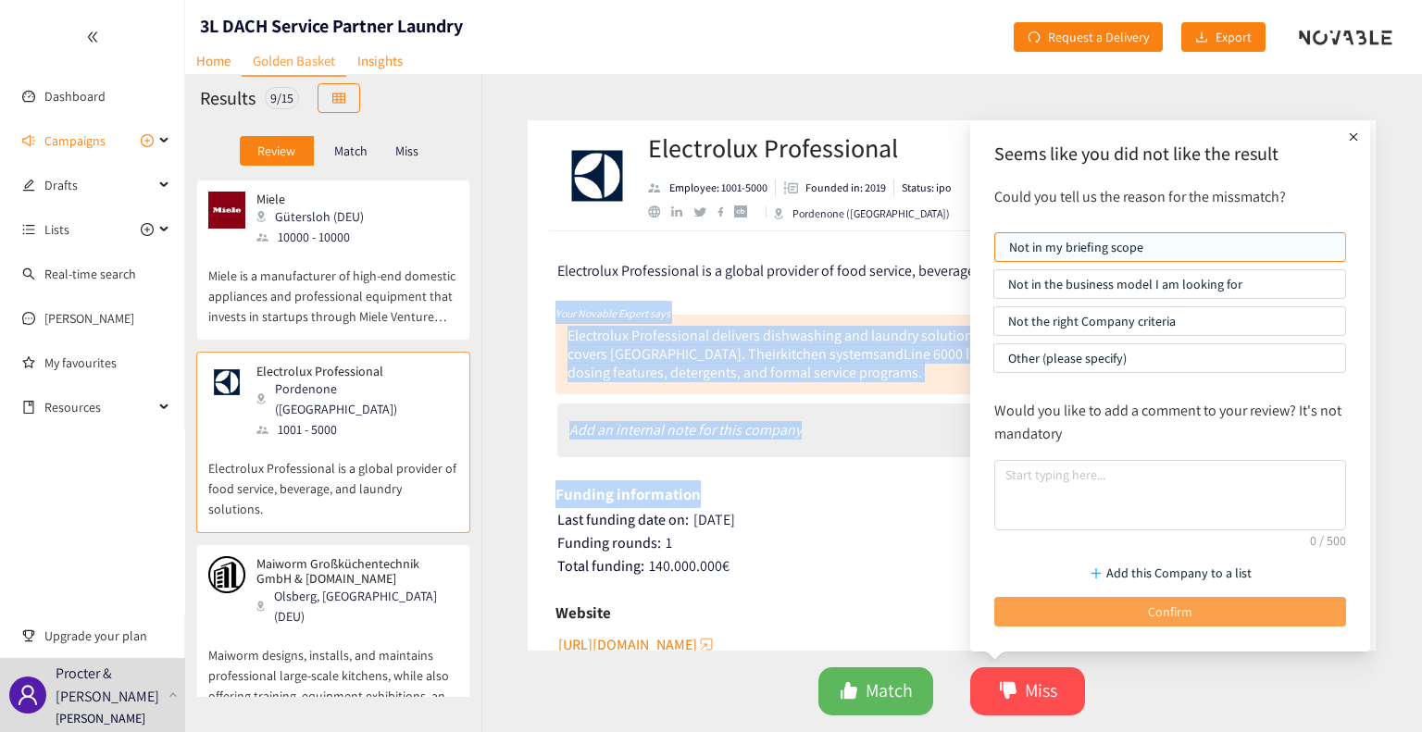
click at [1037, 600] on button "Confirm" at bounding box center [1171, 612] width 352 height 30
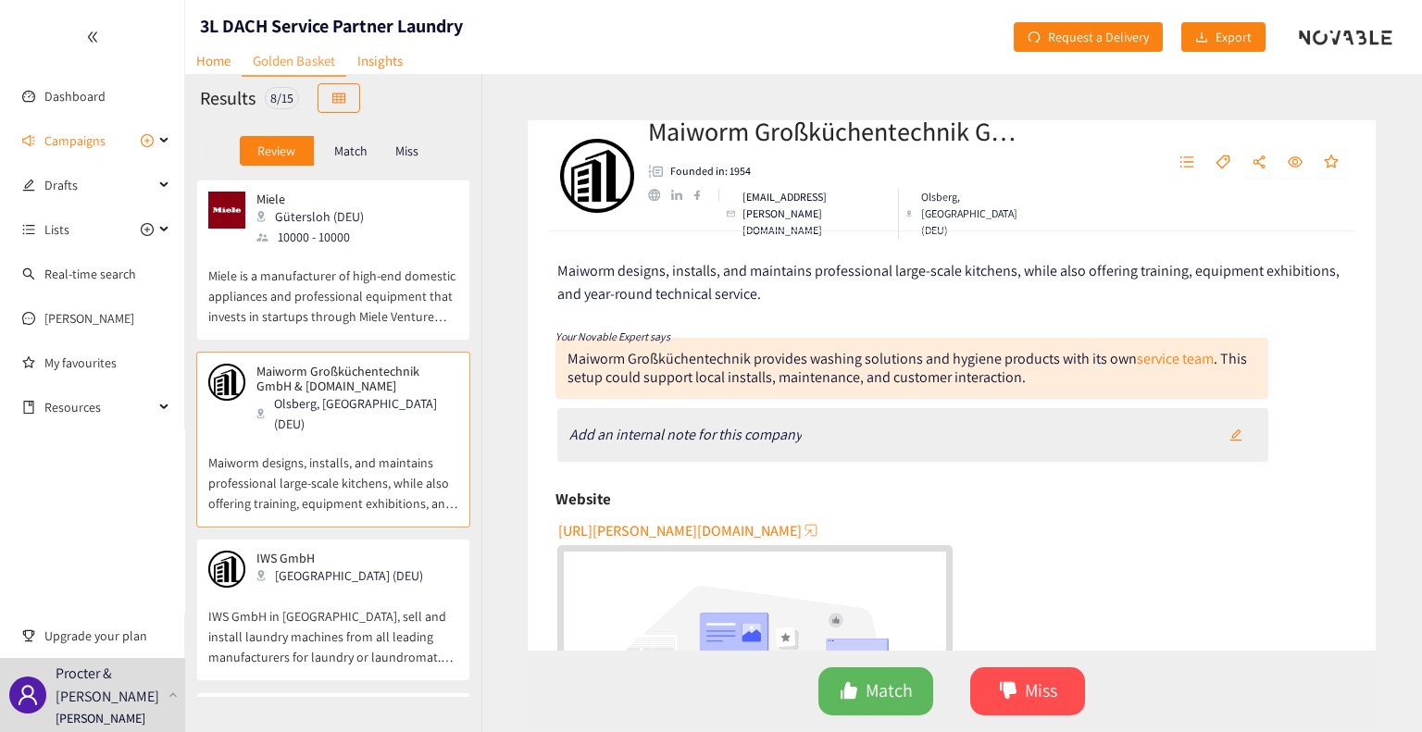
click at [373, 253] on p "Miele is a manufacturer of high-end domestic appliances and professional equipm…" at bounding box center [333, 287] width 250 height 80
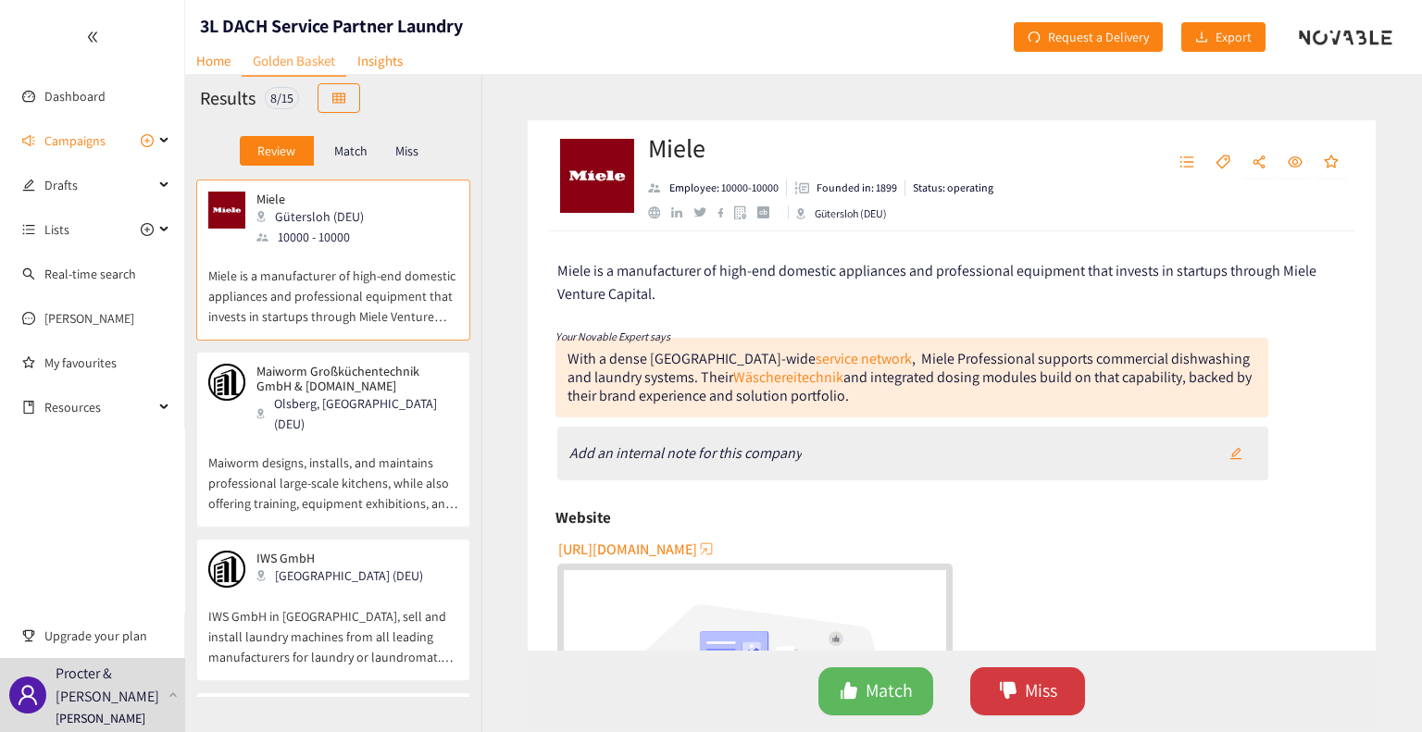
click at [1026, 684] on span "Miss" at bounding box center [1041, 691] width 32 height 29
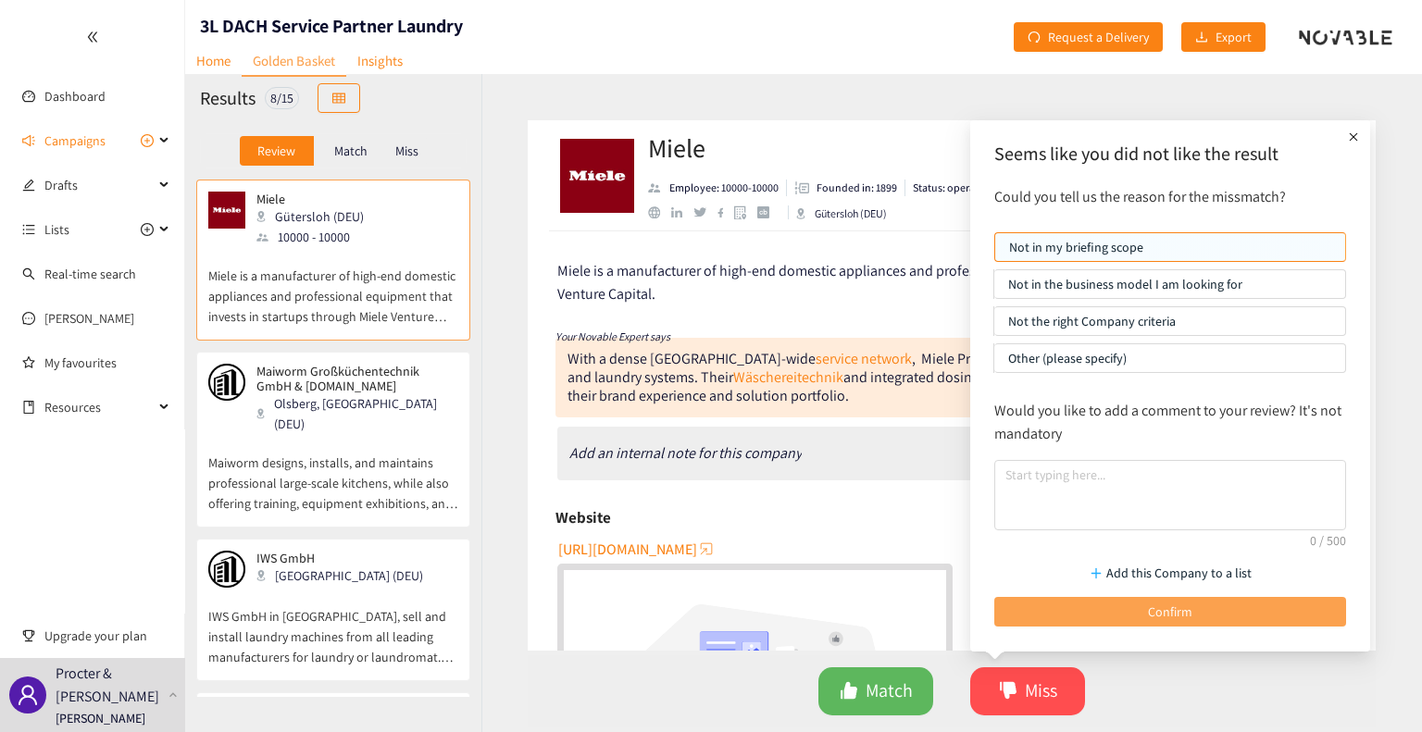
click at [1104, 609] on button "Confirm" at bounding box center [1171, 612] width 352 height 30
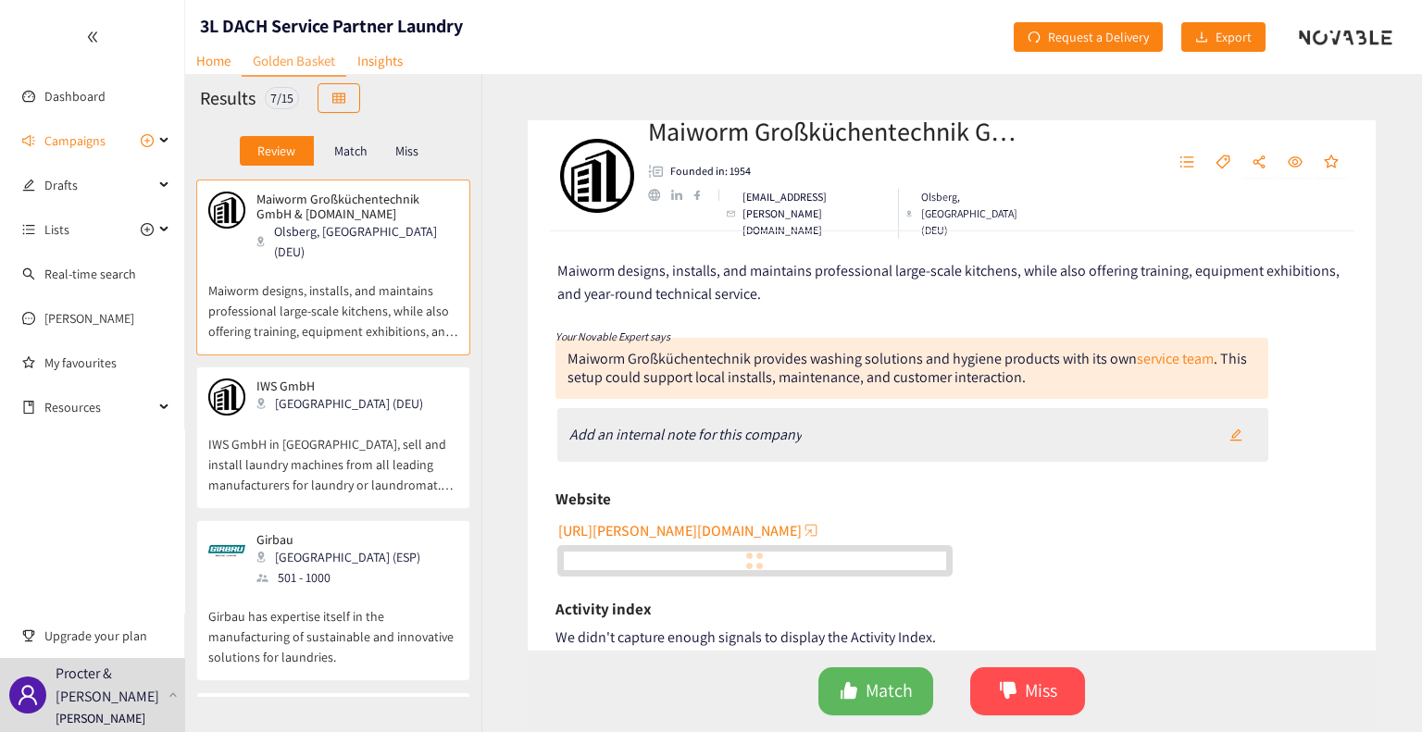
click at [697, 521] on span "[URL][PERSON_NAME][DOMAIN_NAME]" at bounding box center [680, 531] width 244 height 23
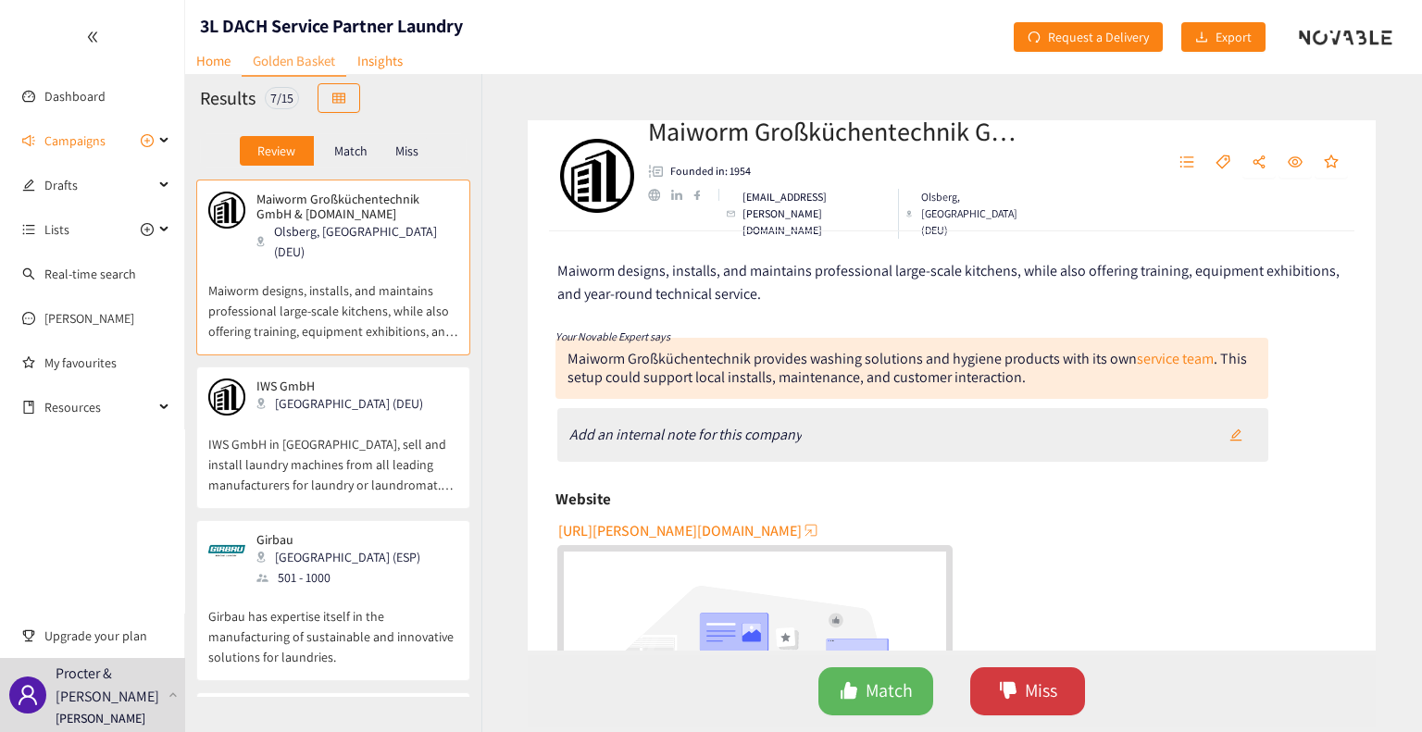
click at [1054, 703] on span "Miss" at bounding box center [1041, 691] width 32 height 29
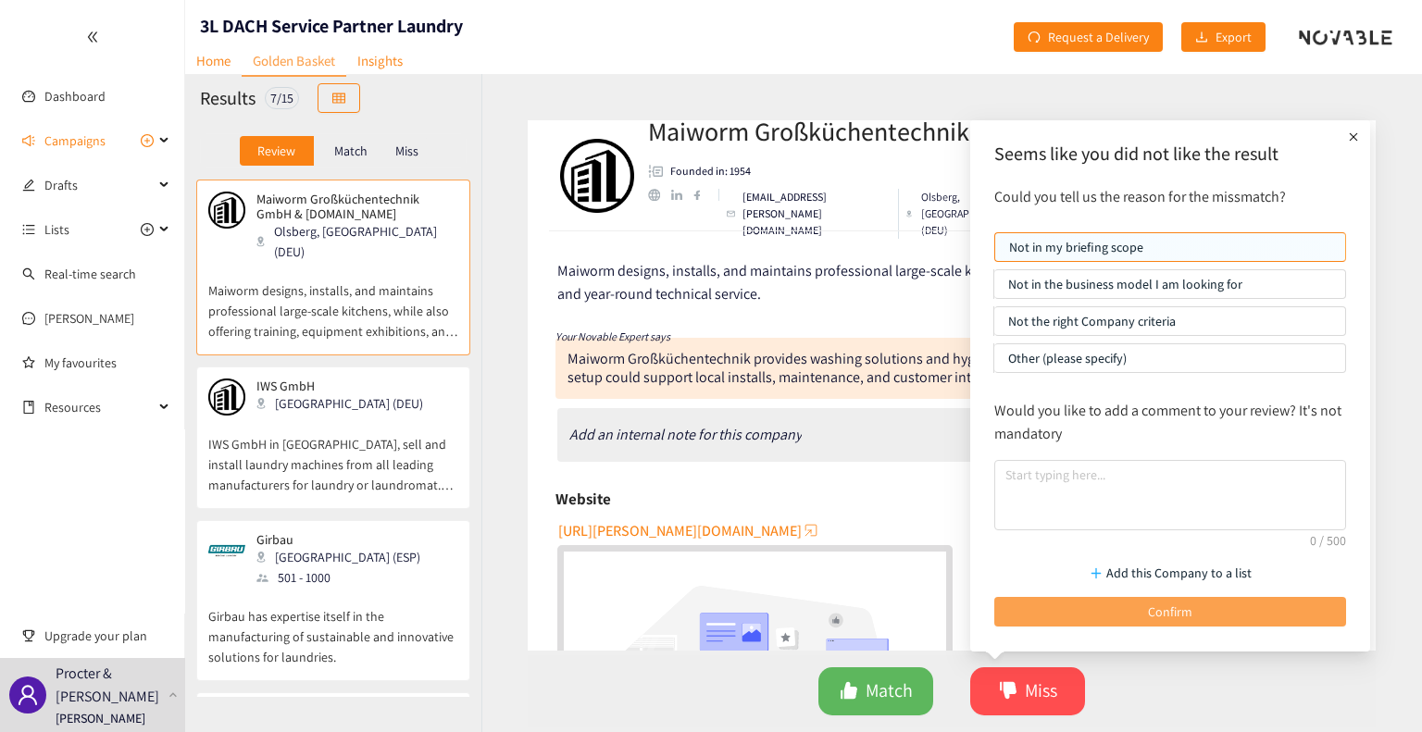
click at [1123, 607] on button "Confirm" at bounding box center [1171, 612] width 352 height 30
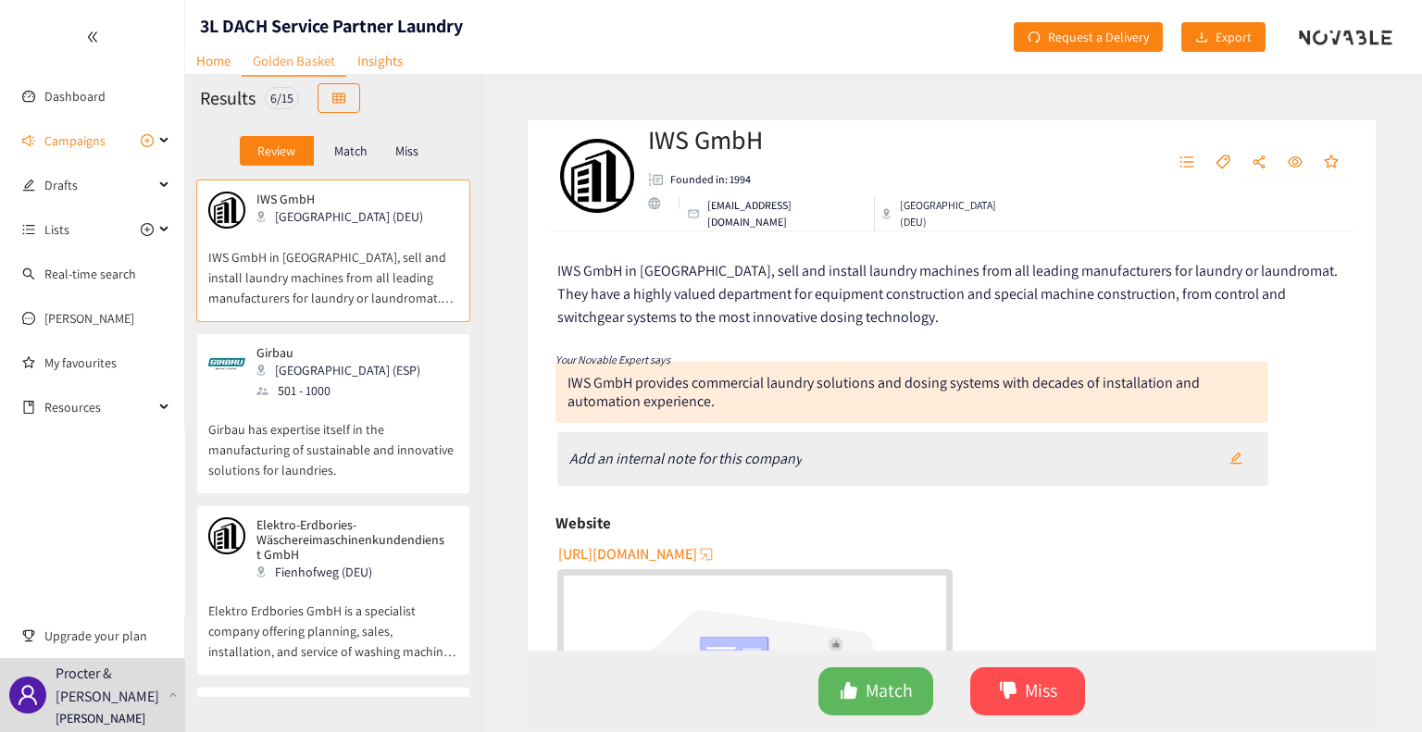
click at [697, 551] on span "[URL][DOMAIN_NAME]" at bounding box center [627, 554] width 139 height 23
drag, startPoint x: 769, startPoint y: 146, endPoint x: 646, endPoint y: 163, distance: 123.4
click at [646, 163] on div "IWS GmbH Founded in: 1994 [EMAIL_ADDRESS][DOMAIN_NAME] [GEOGRAPHIC_DATA] ([GEOG…" at bounding box center [794, 176] width 476 height 56
copy h2 "IWS GmbH"
click at [682, 547] on span "[URL][DOMAIN_NAME]" at bounding box center [627, 554] width 139 height 23
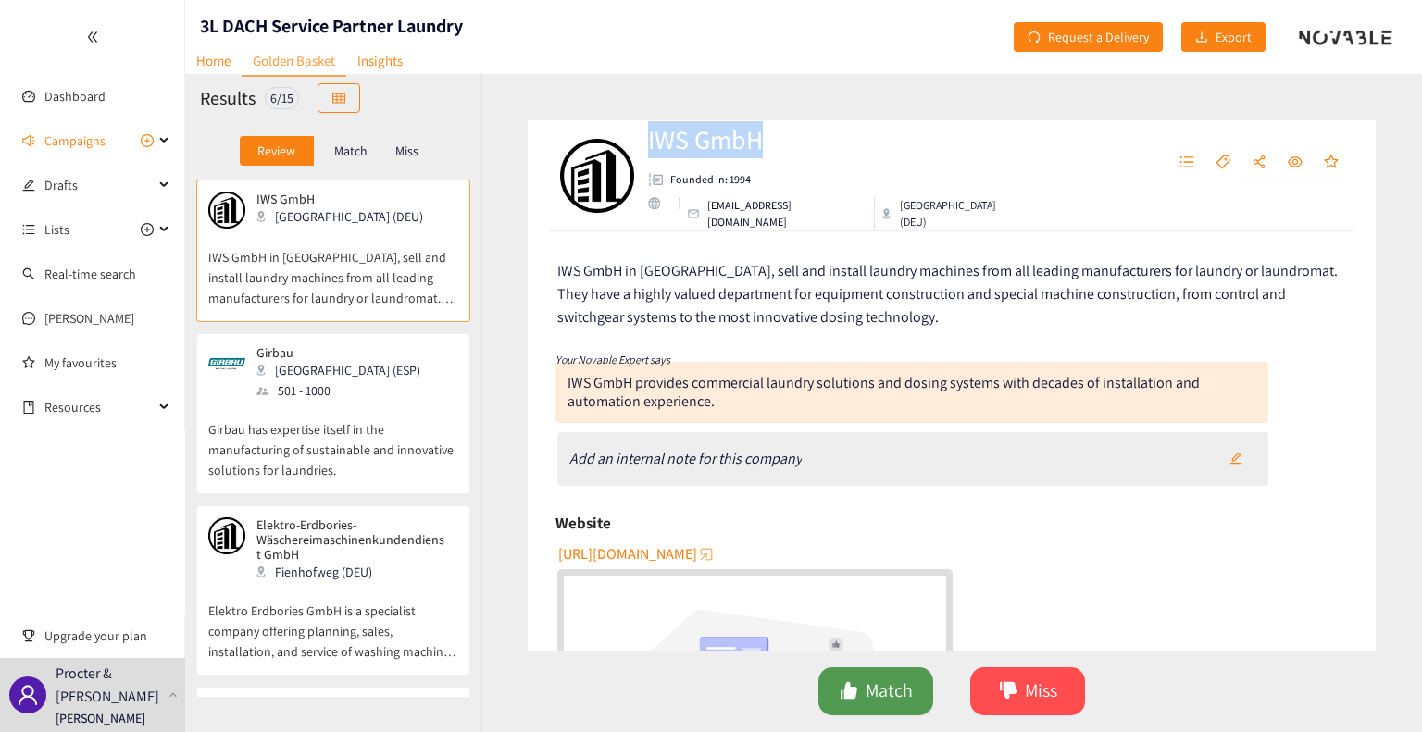
click at [872, 684] on span "Match" at bounding box center [889, 691] width 47 height 29
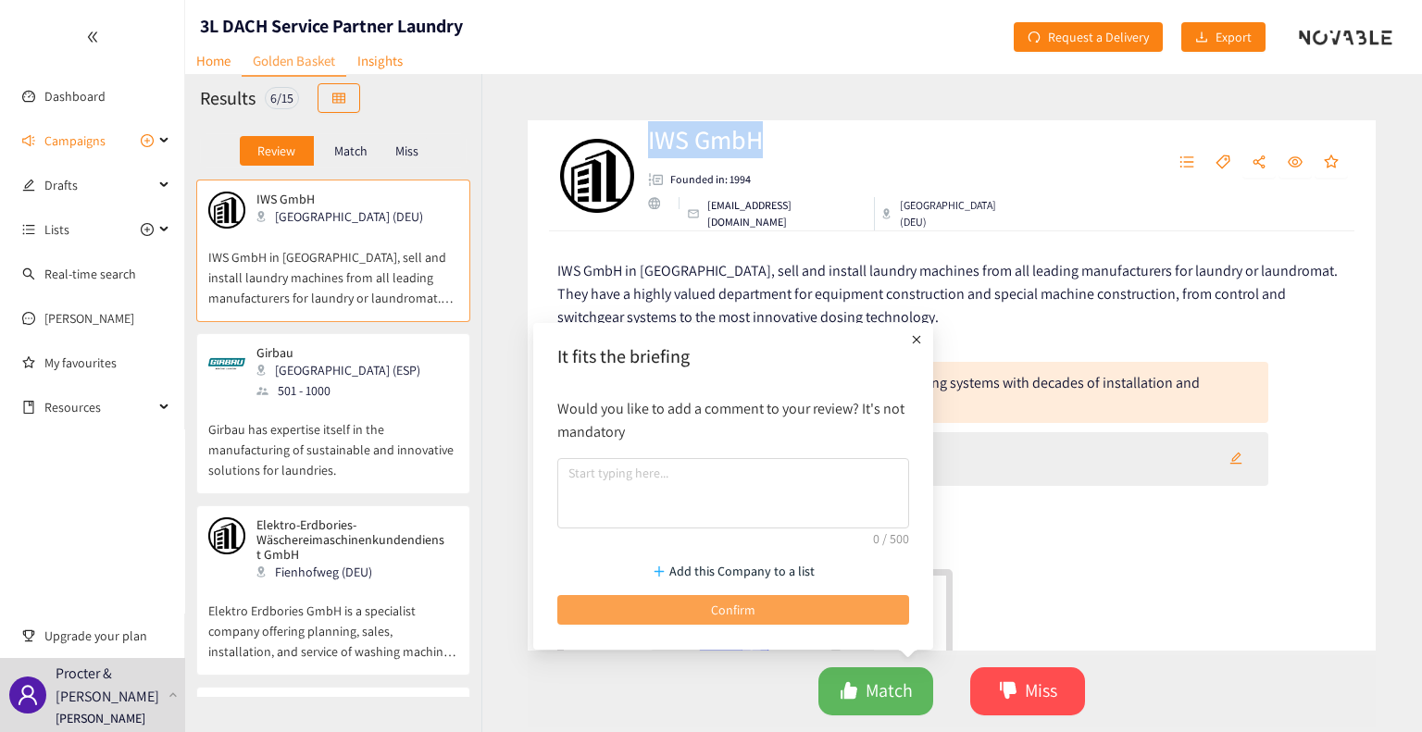
click at [767, 607] on button "Confirm" at bounding box center [733, 610] width 352 height 30
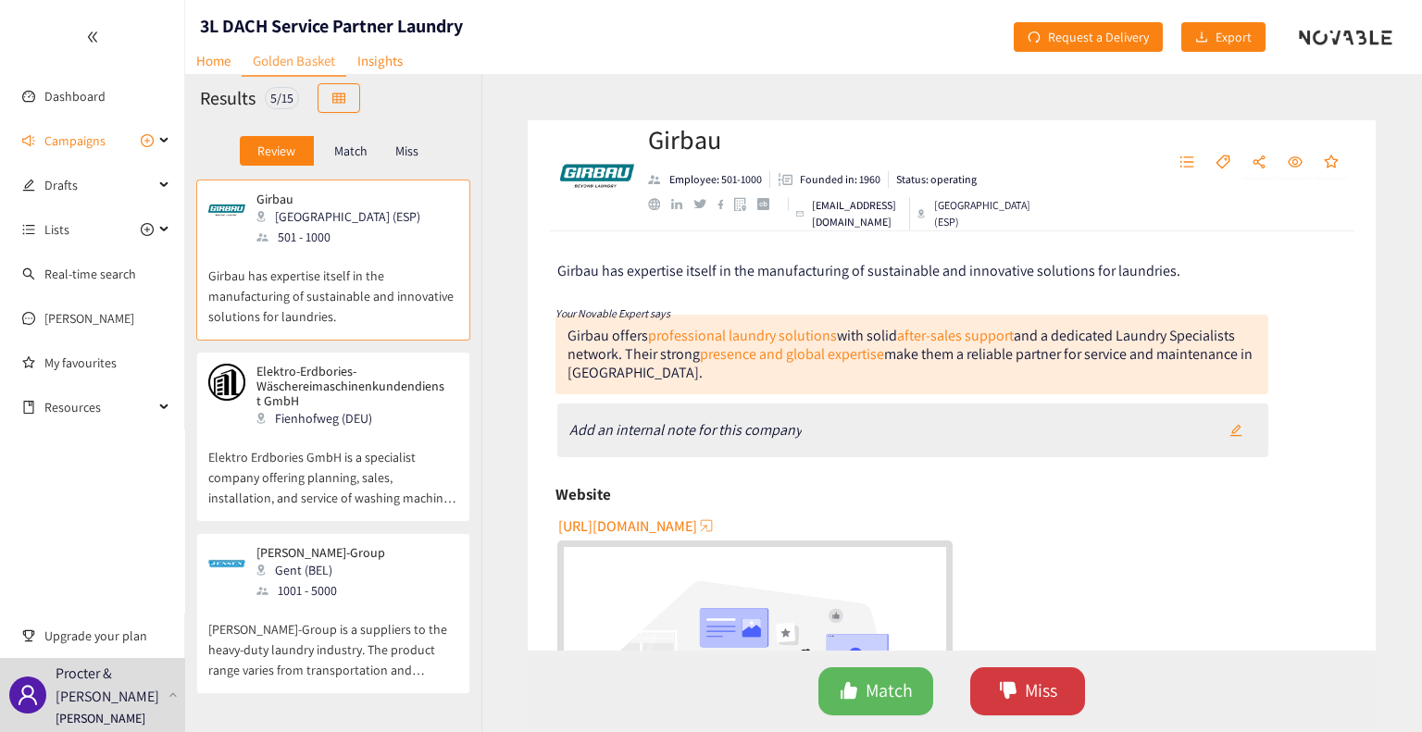
click at [1029, 696] on span "Miss" at bounding box center [1041, 691] width 32 height 29
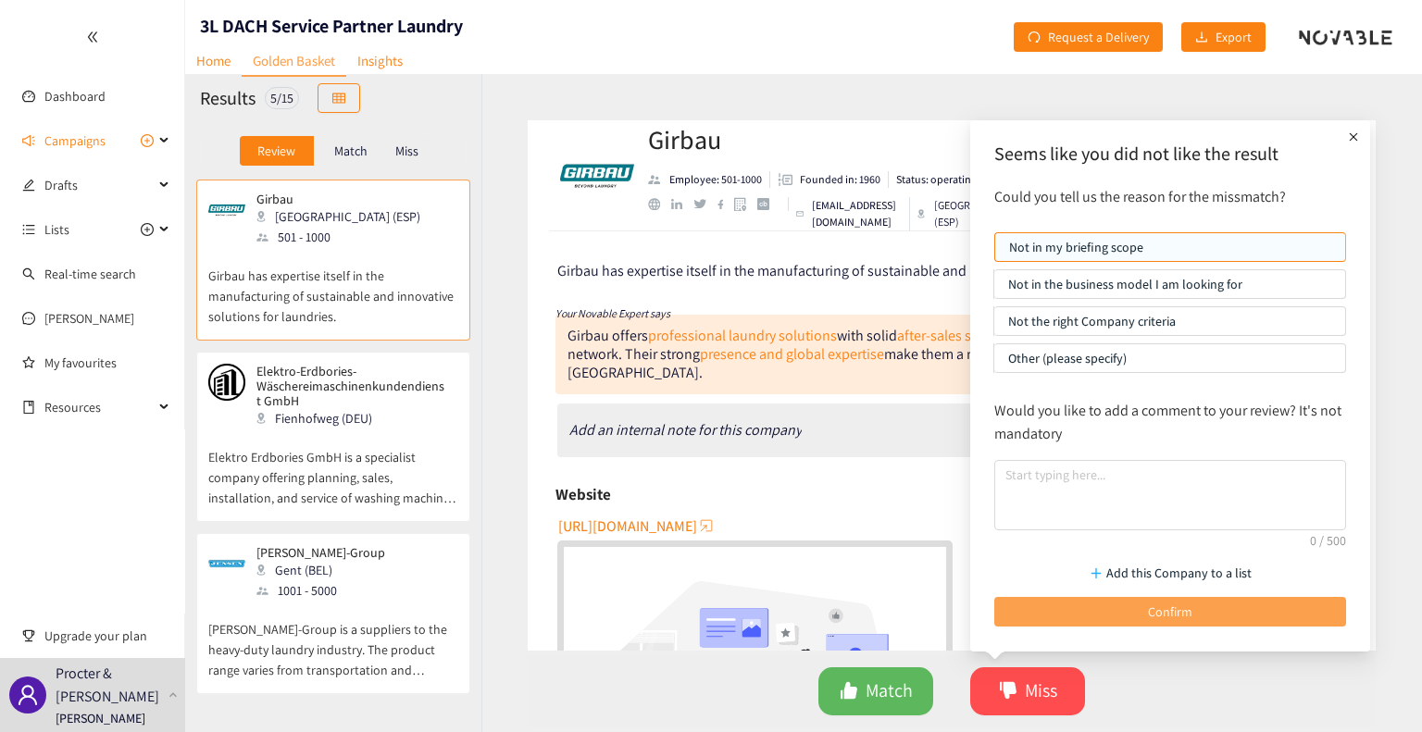
click at [1132, 610] on button "Confirm" at bounding box center [1171, 612] width 352 height 30
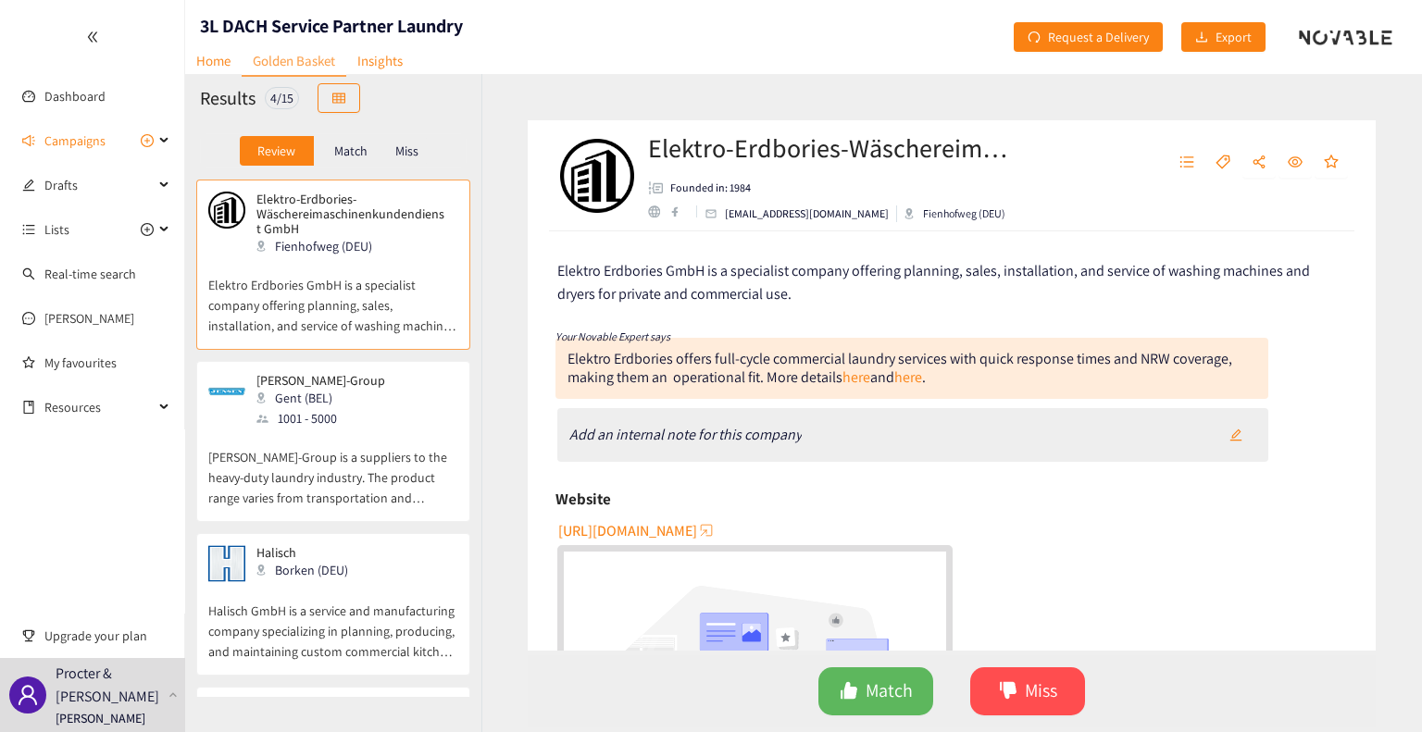
click at [697, 529] on span "[URL][DOMAIN_NAME]" at bounding box center [627, 531] width 139 height 23
drag, startPoint x: 848, startPoint y: 208, endPoint x: 725, endPoint y: 218, distance: 123.5
click at [725, 218] on div "[EMAIL_ADDRESS][DOMAIN_NAME]" at bounding box center [797, 214] width 201 height 17
copy p "[EMAIL_ADDRESS][DOMAIN_NAME]"
drag, startPoint x: 318, startPoint y: 229, endPoint x: 256, endPoint y: 195, distance: 70.4
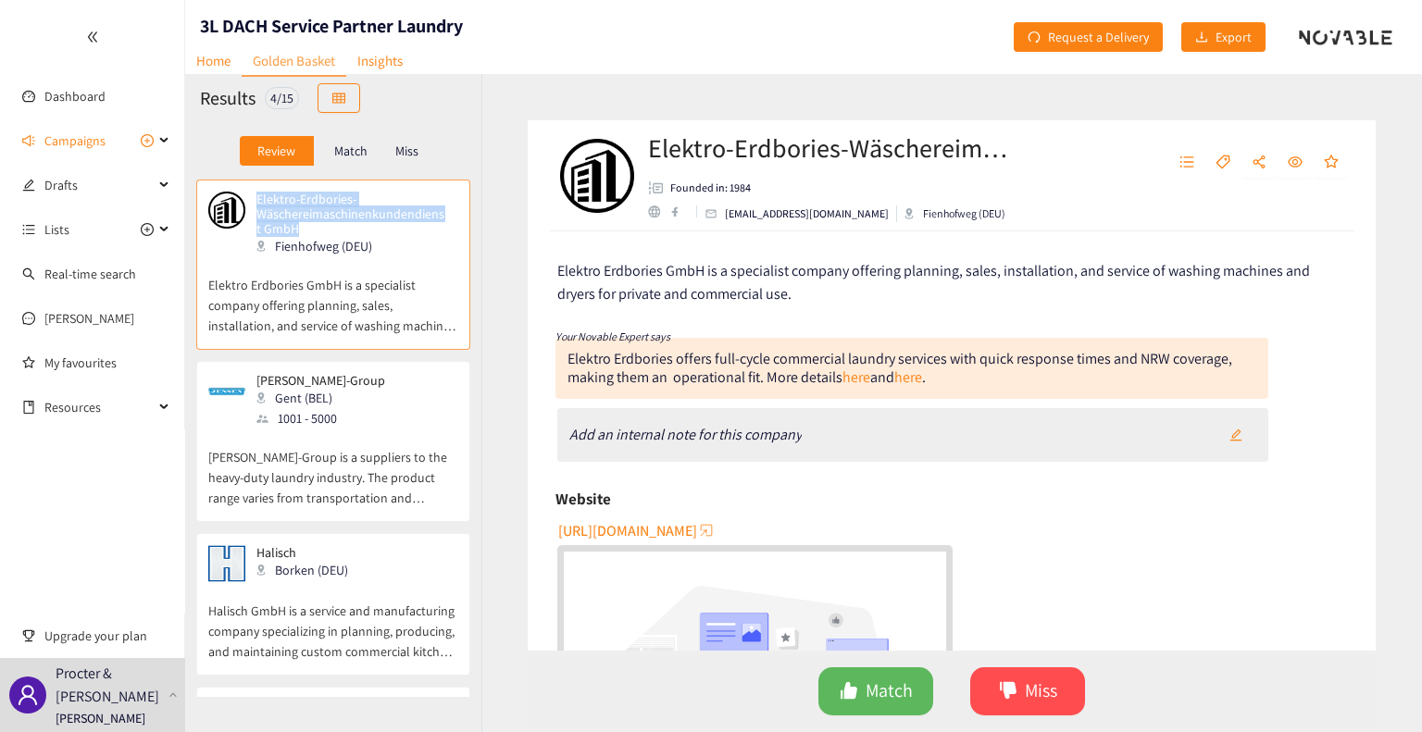
click at [257, 195] on p "Elektro-Erdbories-Wäschereimaschinenkundendienst GmbH" at bounding box center [351, 214] width 189 height 44
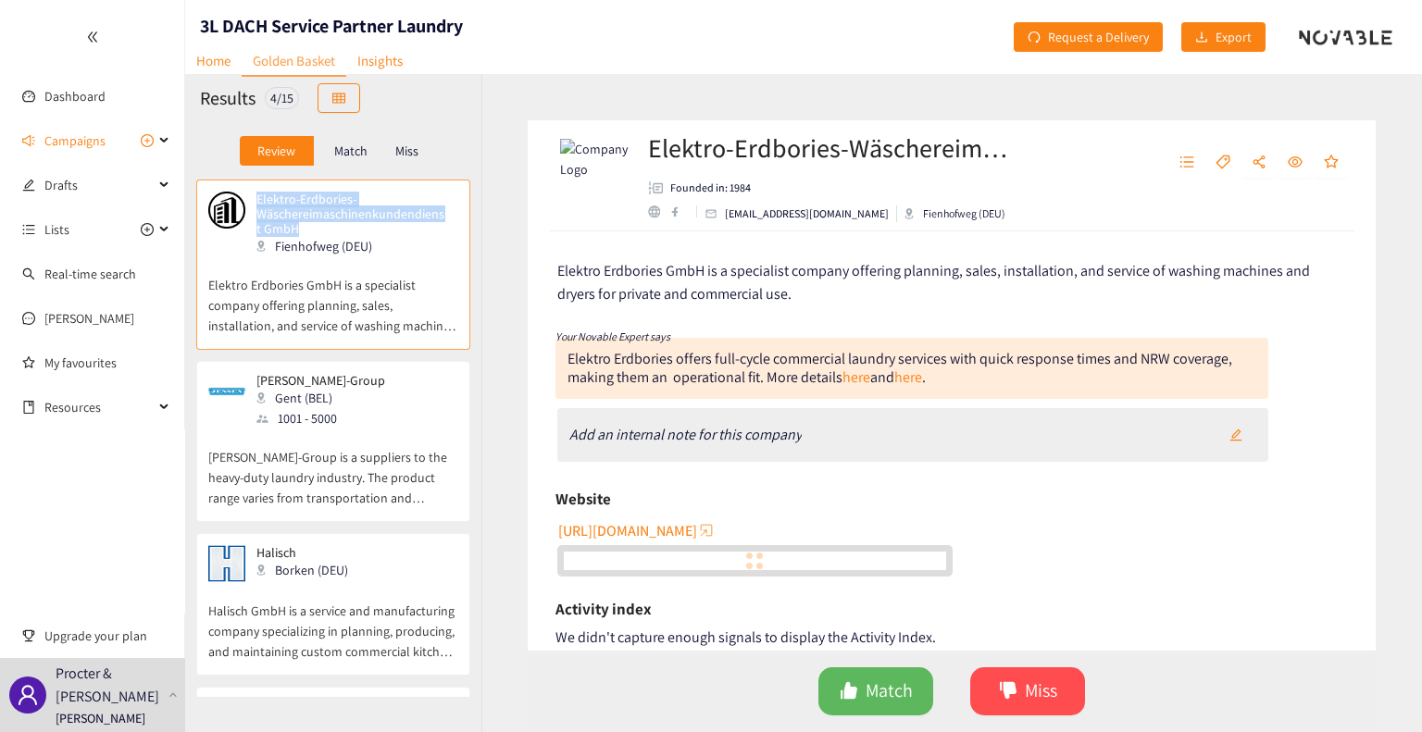
copy p "Elektro-Erdbories-Wäschereimaschinenkundendienst GmbH"
click at [867, 684] on span "Match" at bounding box center [889, 691] width 47 height 29
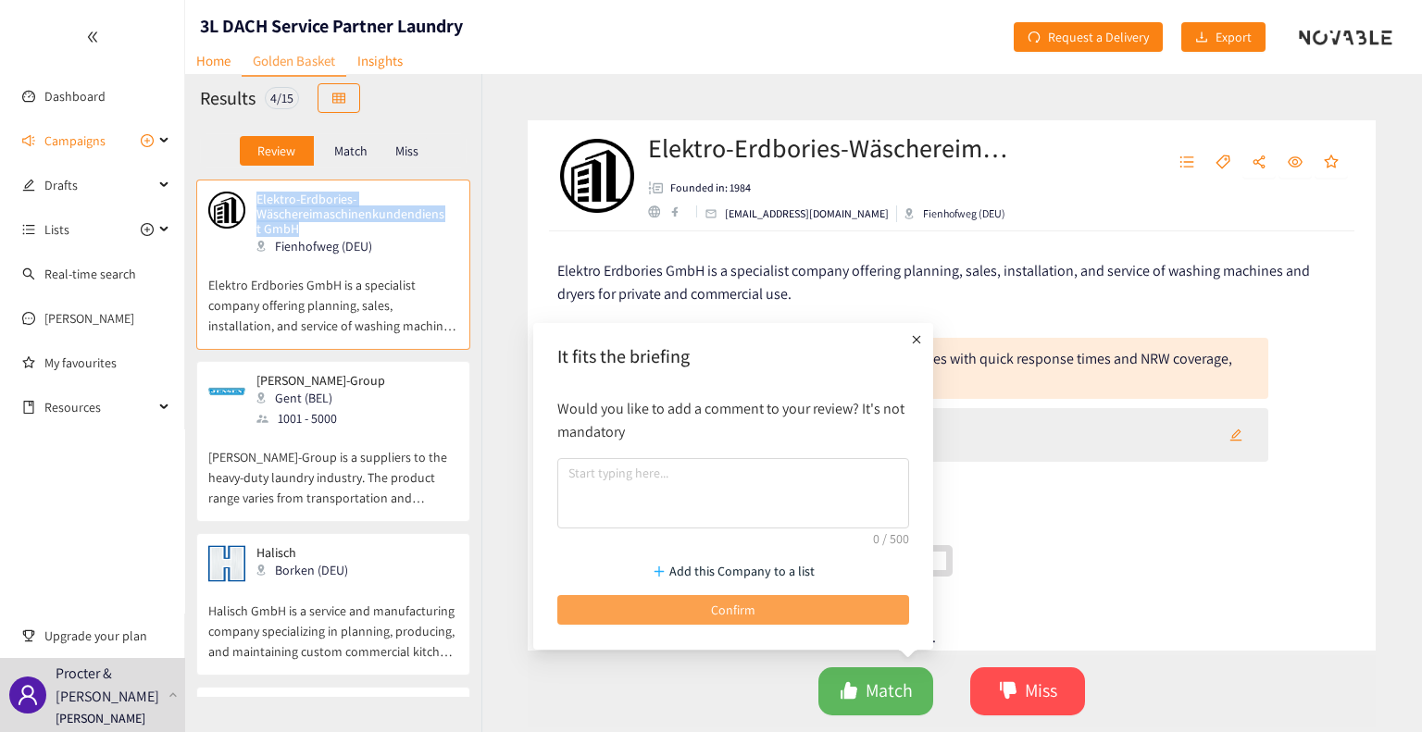
click at [770, 615] on button "Confirm" at bounding box center [733, 610] width 352 height 30
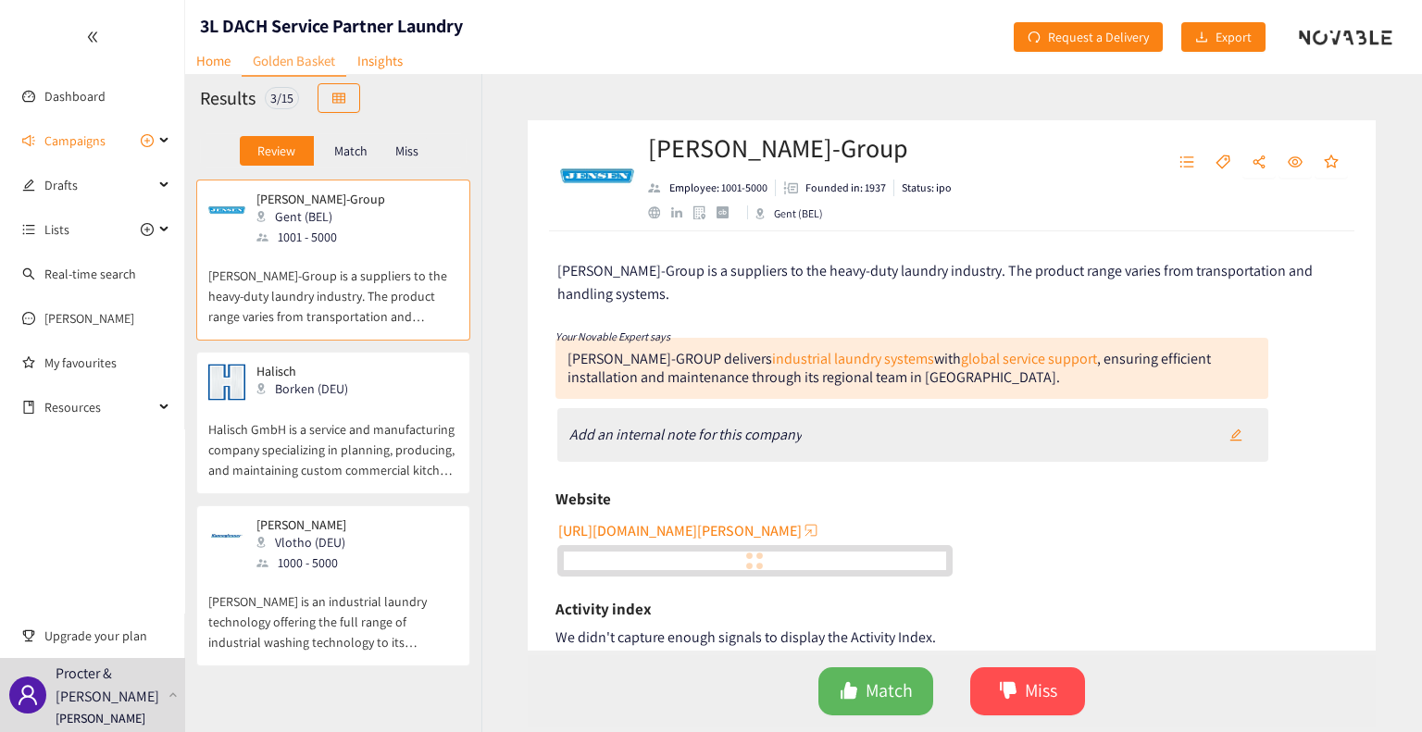
drag, startPoint x: 632, startPoint y: 307, endPoint x: 630, endPoint y: 412, distance: 104.7
click at [632, 307] on div "[PERSON_NAME]-Group is a suppliers to the heavy-duty laundry industry. The prod…" at bounding box center [952, 441] width 848 height 419
click at [694, 526] on span "[URL][DOMAIN_NAME][PERSON_NAME]" at bounding box center [680, 531] width 244 height 23
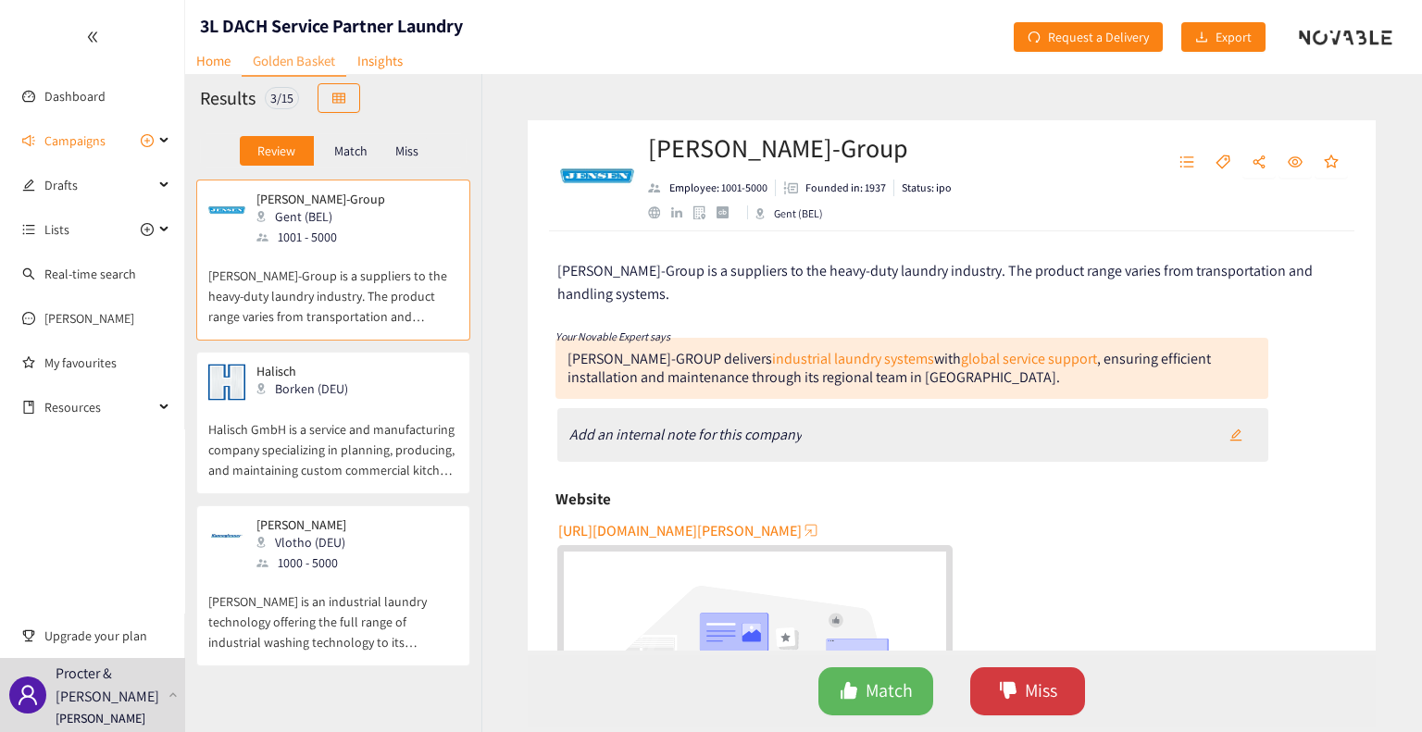
click at [1039, 695] on span "Miss" at bounding box center [1041, 691] width 32 height 29
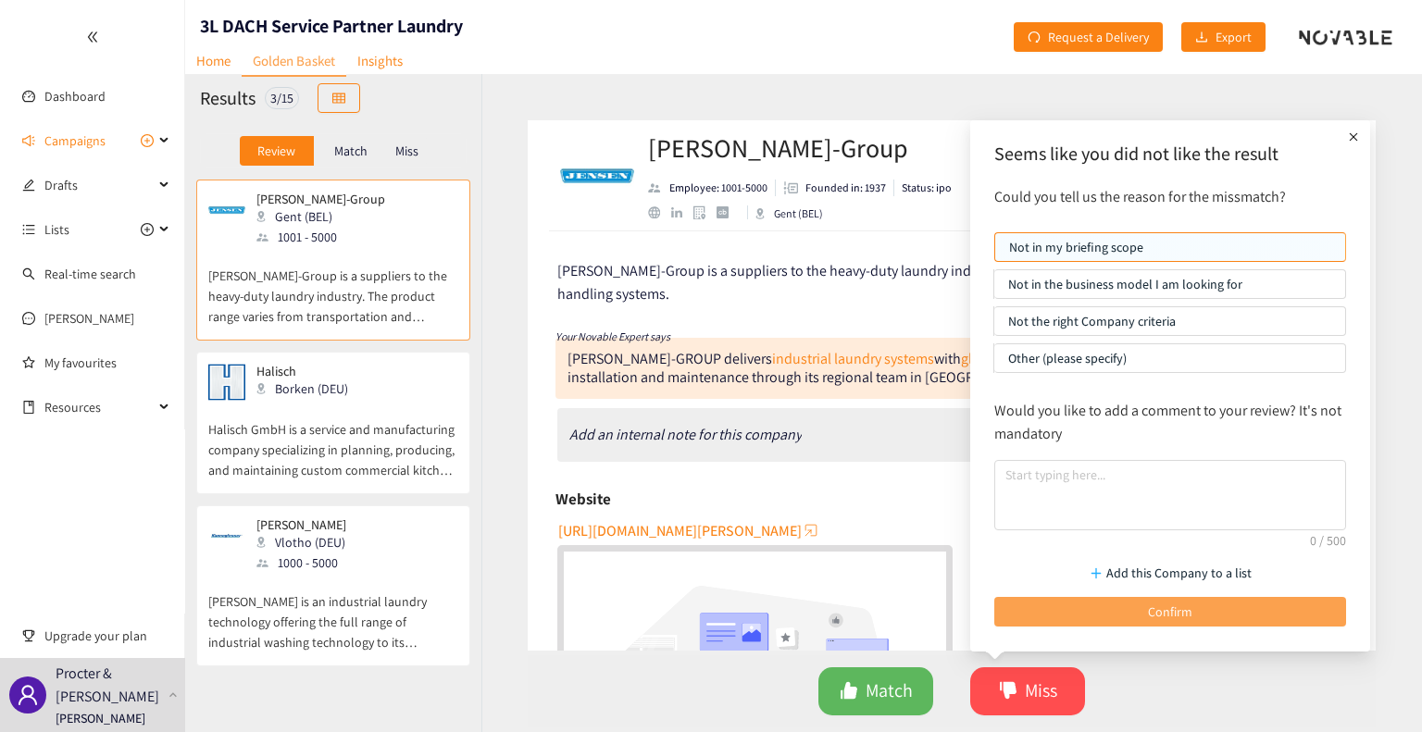
click at [1130, 611] on button "Confirm" at bounding box center [1171, 612] width 352 height 30
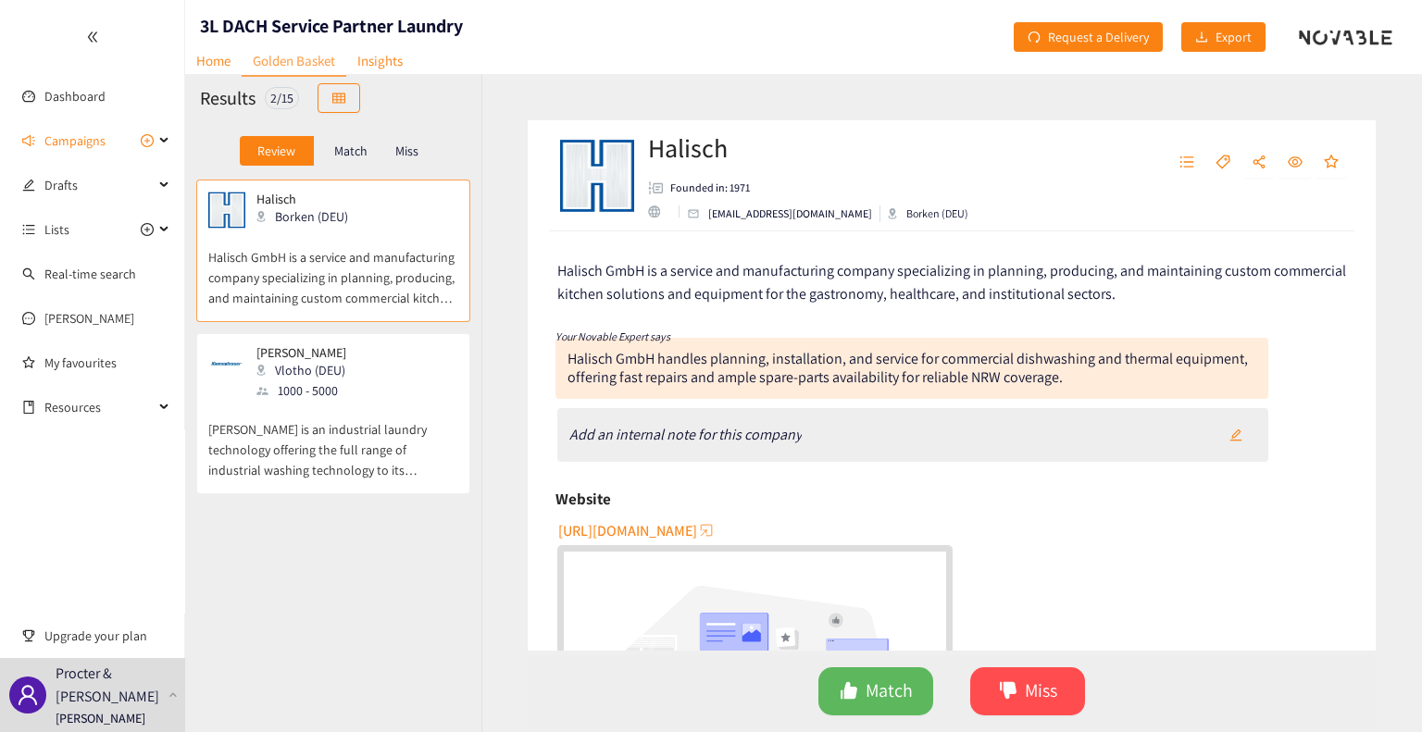
click at [645, 529] on span "[URL][DOMAIN_NAME]" at bounding box center [627, 531] width 139 height 23
click at [1004, 687] on icon "dislike" at bounding box center [1008, 690] width 17 height 17
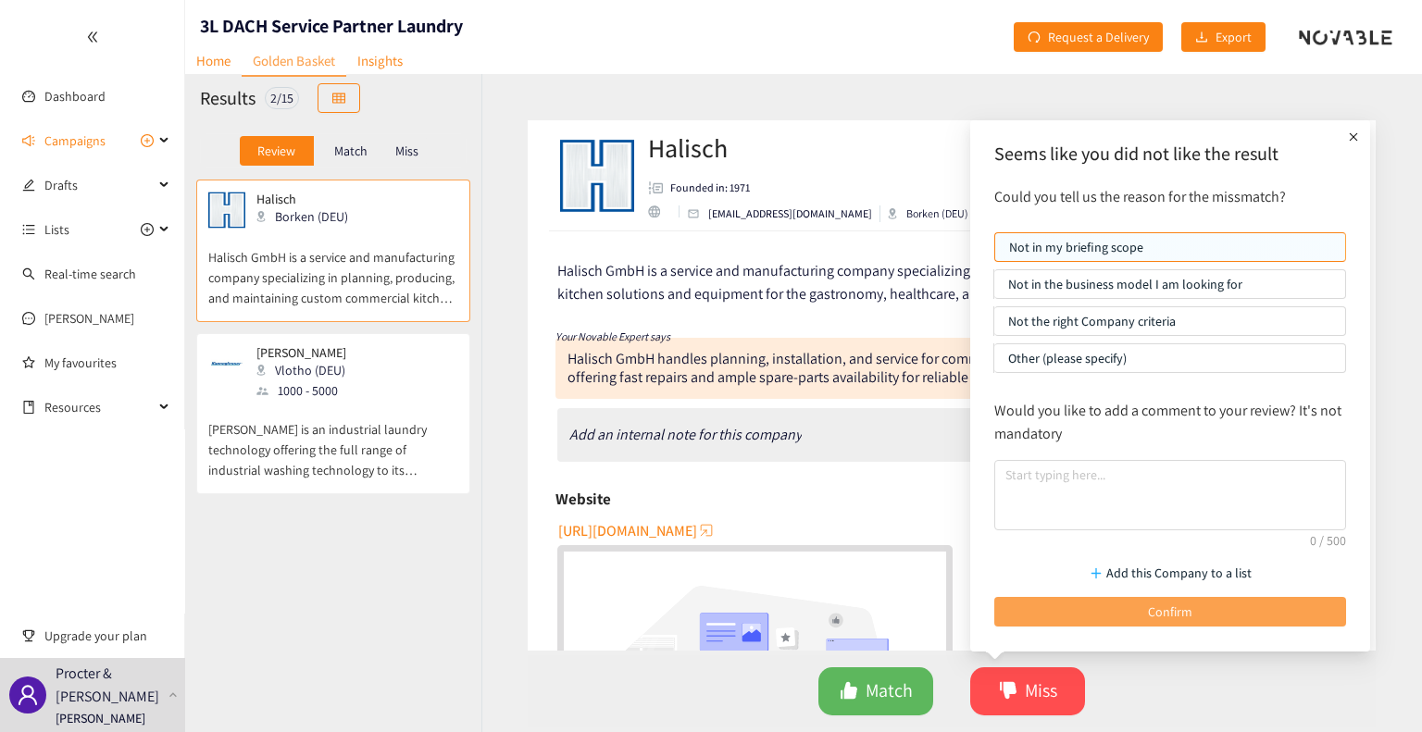
click at [1134, 611] on button "Confirm" at bounding box center [1171, 612] width 352 height 30
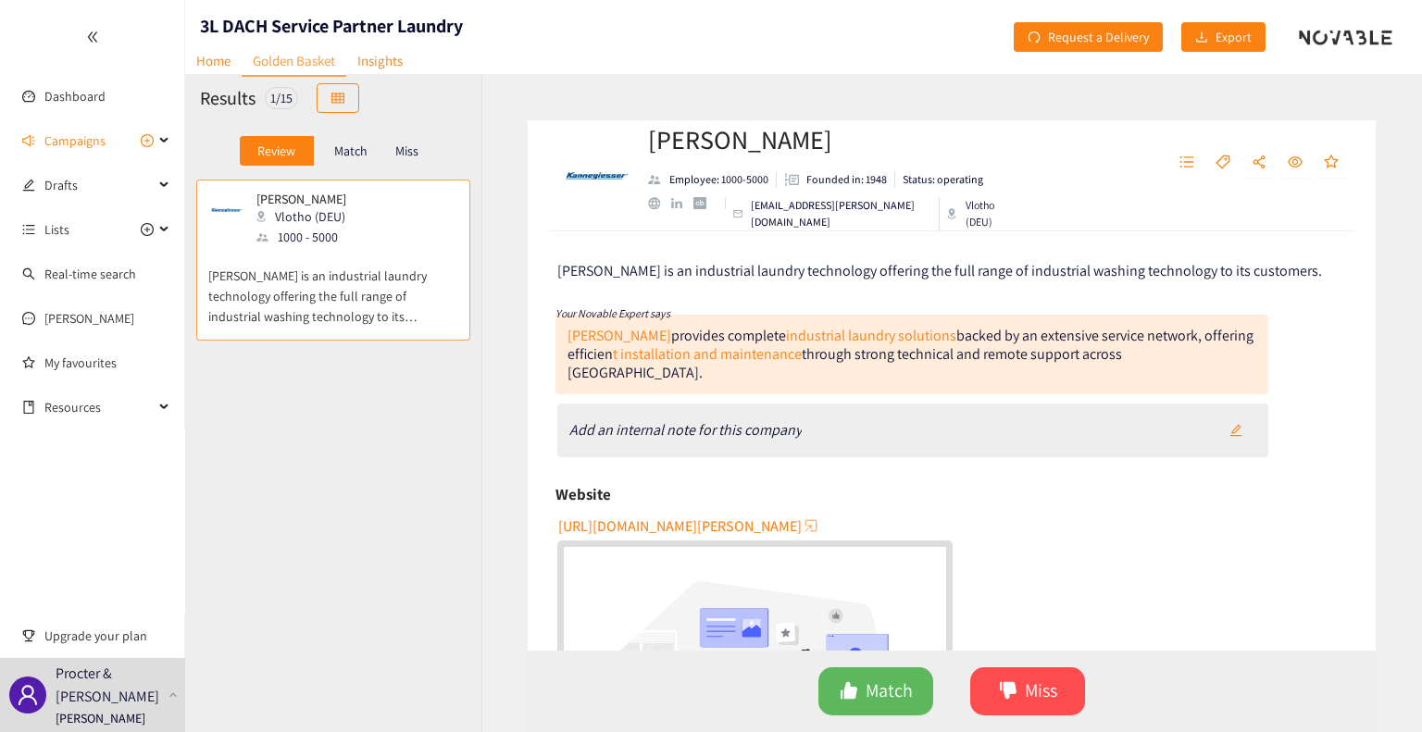
click at [687, 515] on span "[URL][DOMAIN_NAME][PERSON_NAME]" at bounding box center [680, 526] width 244 height 23
click at [1026, 686] on span "Miss" at bounding box center [1041, 691] width 32 height 29
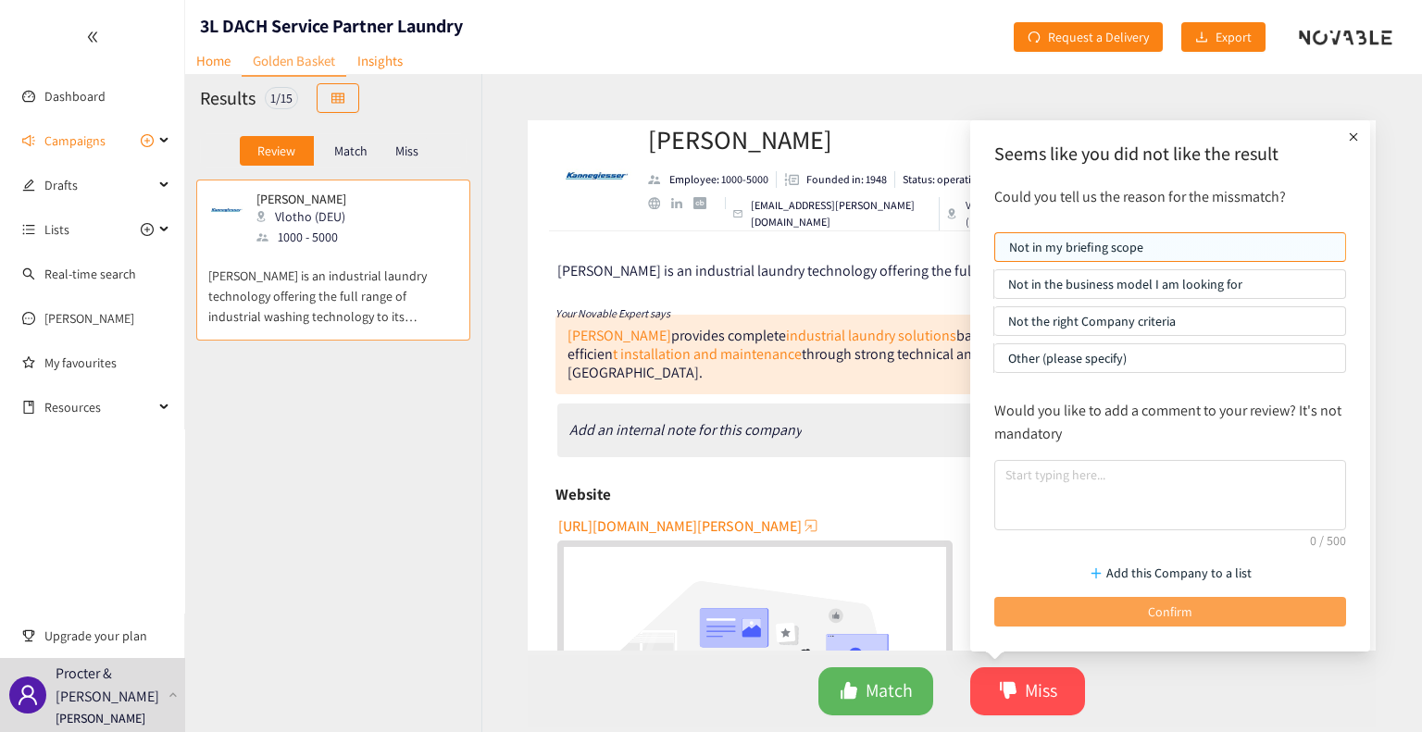
click at [1081, 618] on button "Confirm" at bounding box center [1171, 612] width 352 height 30
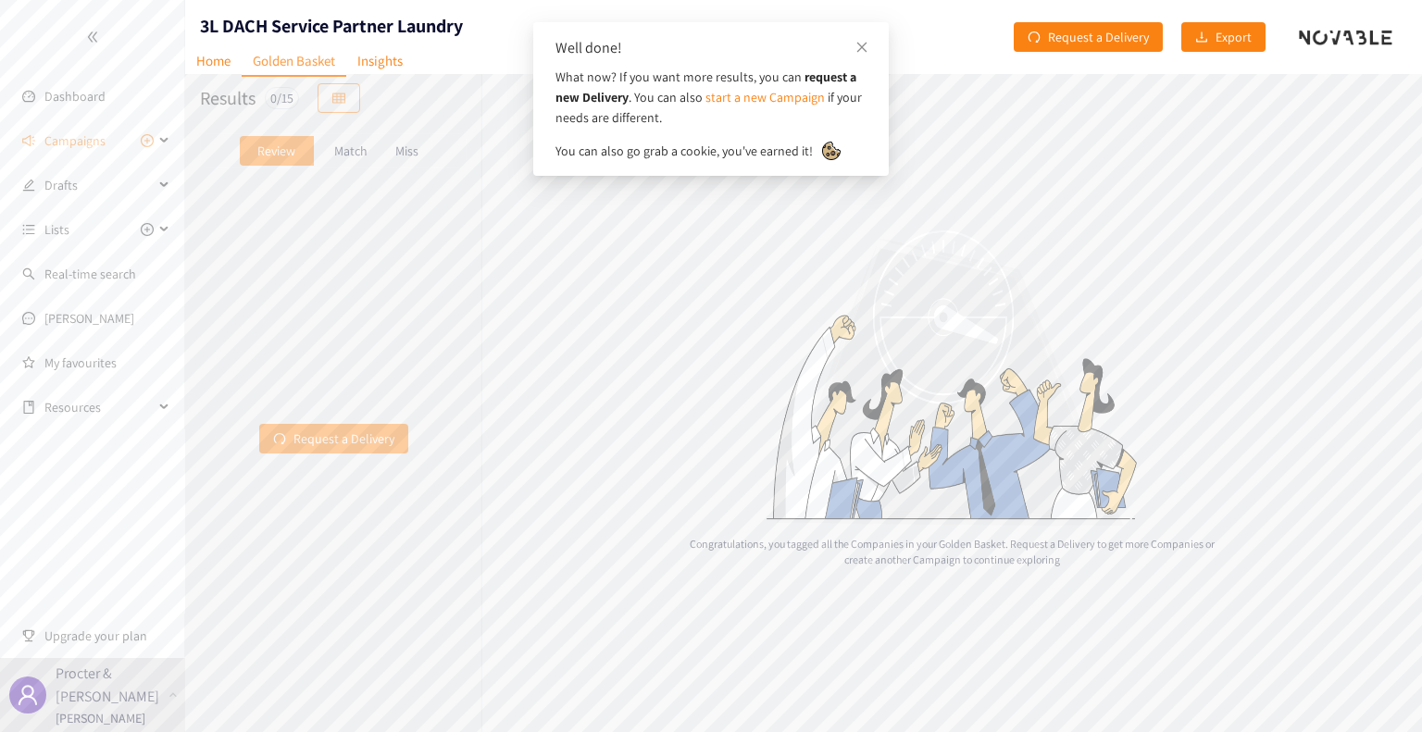
click at [347, 150] on p "Match" at bounding box center [350, 151] width 33 height 15
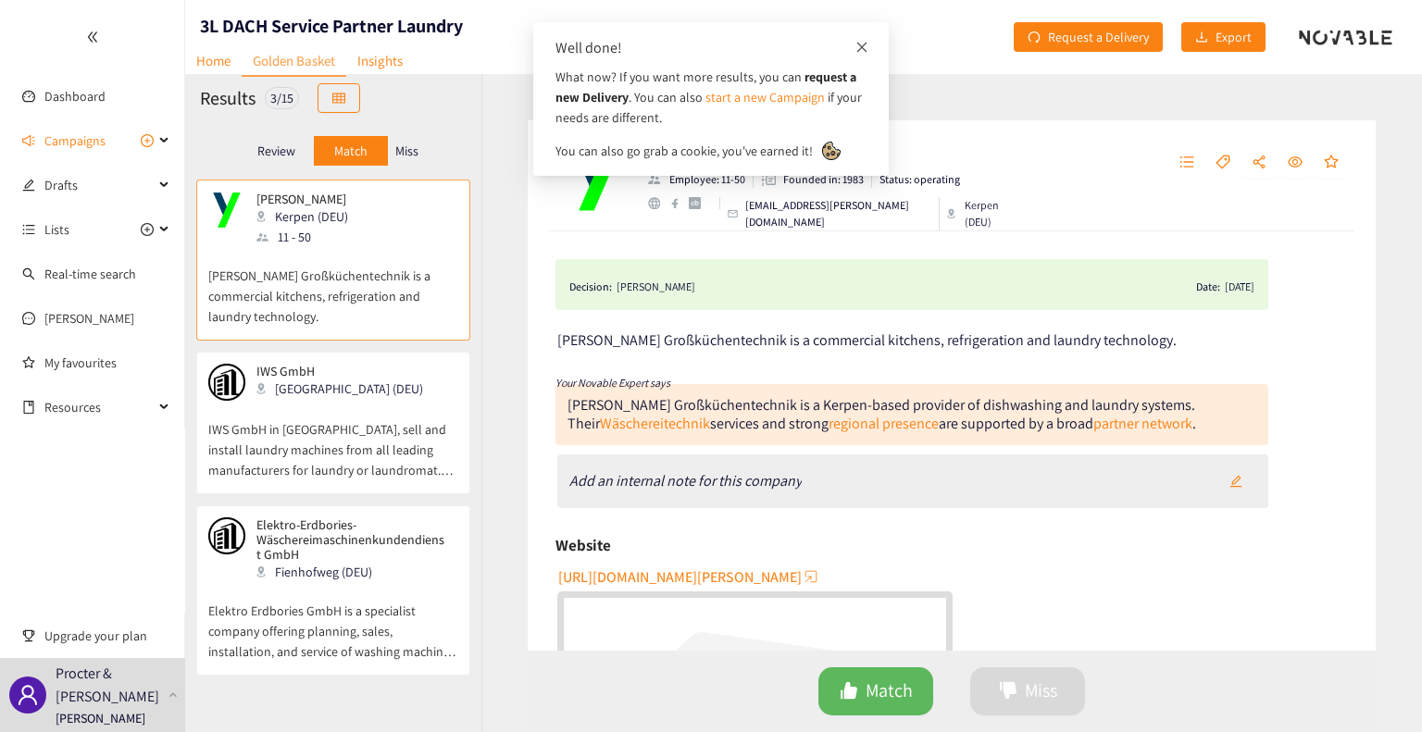
click at [858, 45] on icon "close" at bounding box center [862, 47] width 13 height 13
